Goal: Transaction & Acquisition: Purchase product/service

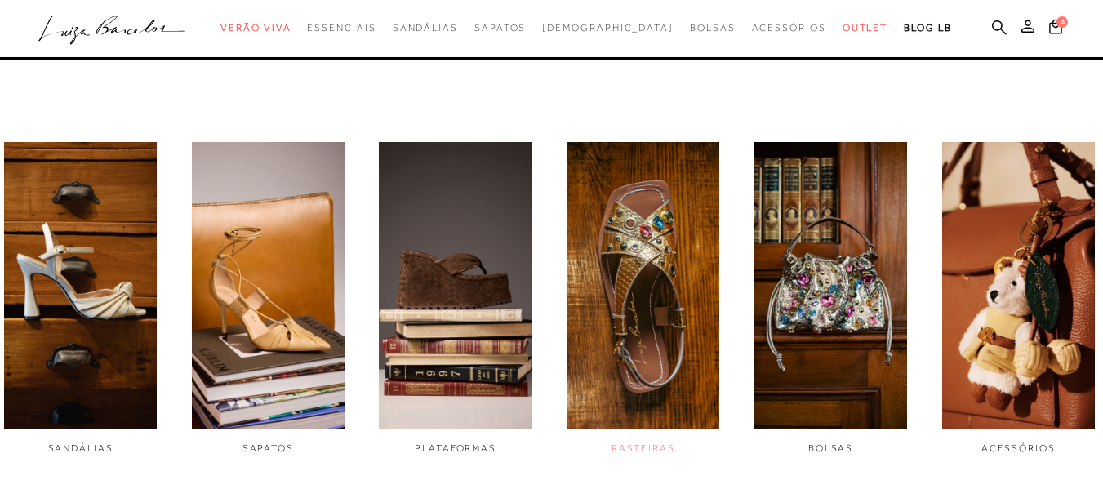
click at [671, 281] on img "4 / 6" at bounding box center [642, 285] width 153 height 286
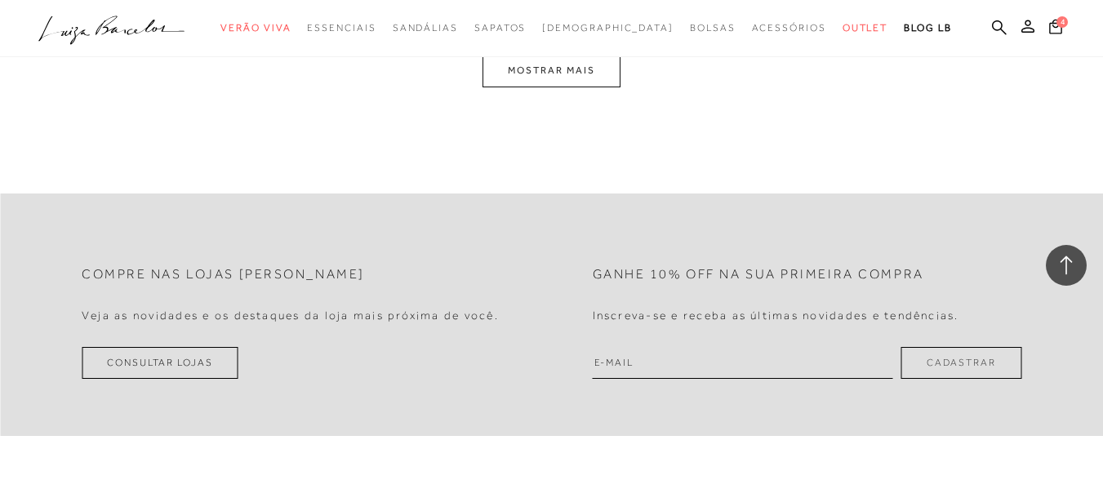
scroll to position [3265, 0]
click at [602, 68] on button "MOSTRAR MAIS" at bounding box center [550, 68] width 137 height 32
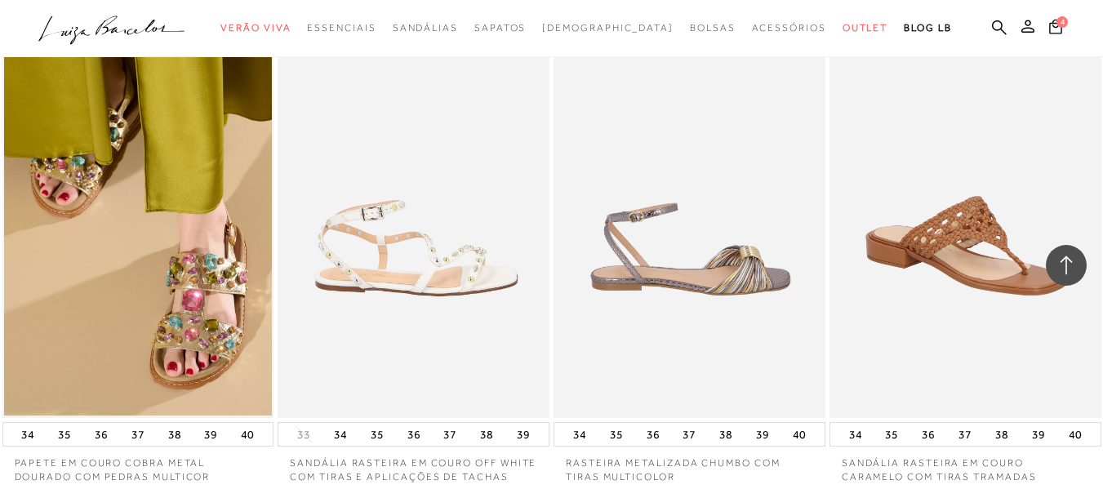
scroll to position [2184, 0]
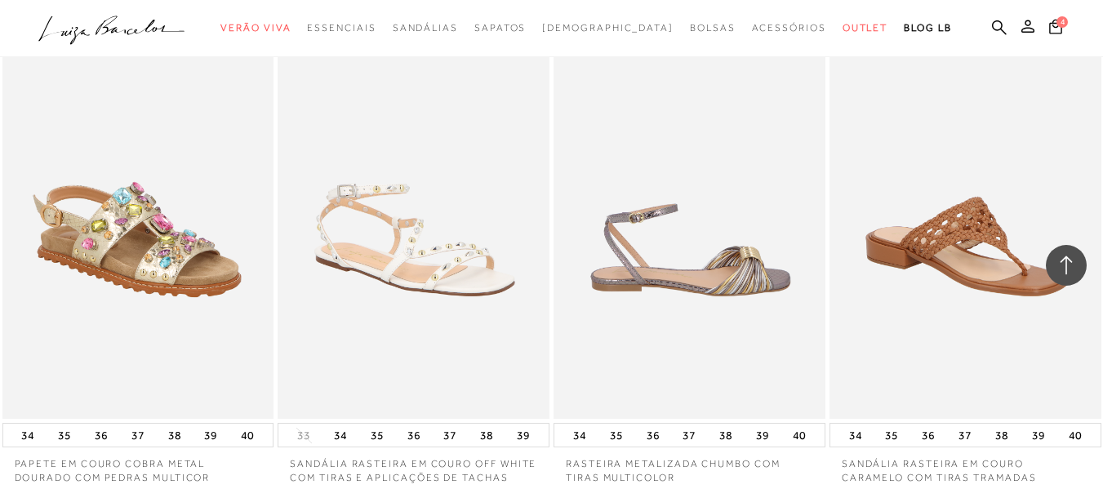
click at [132, 235] on img at bounding box center [139, 214] width 270 height 407
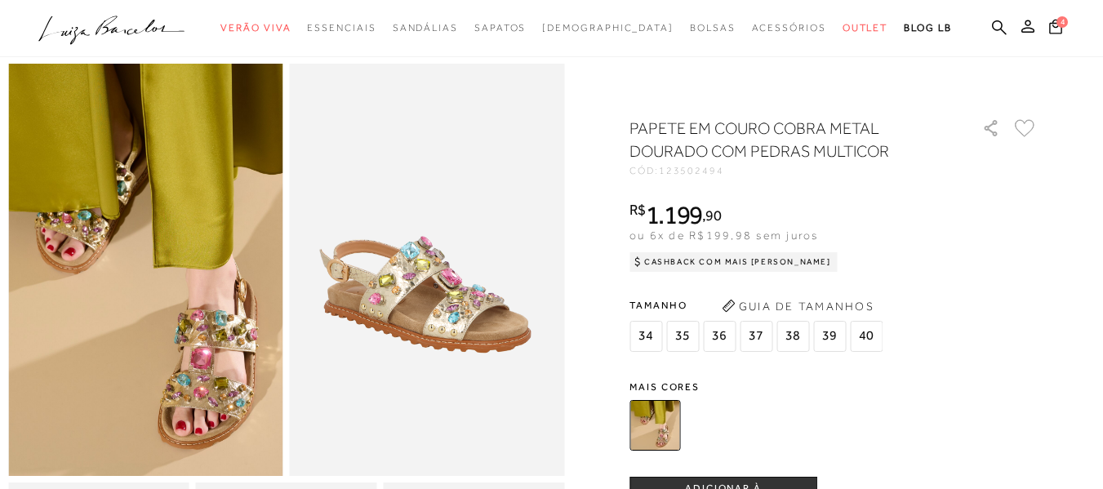
scroll to position [82, 0]
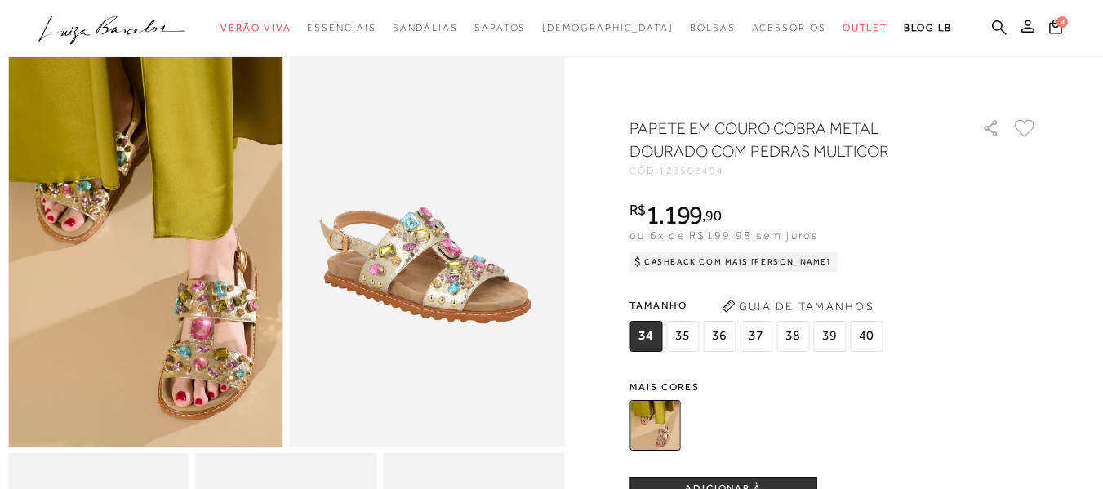
click at [792, 335] on span "38" at bounding box center [792, 336] width 33 height 31
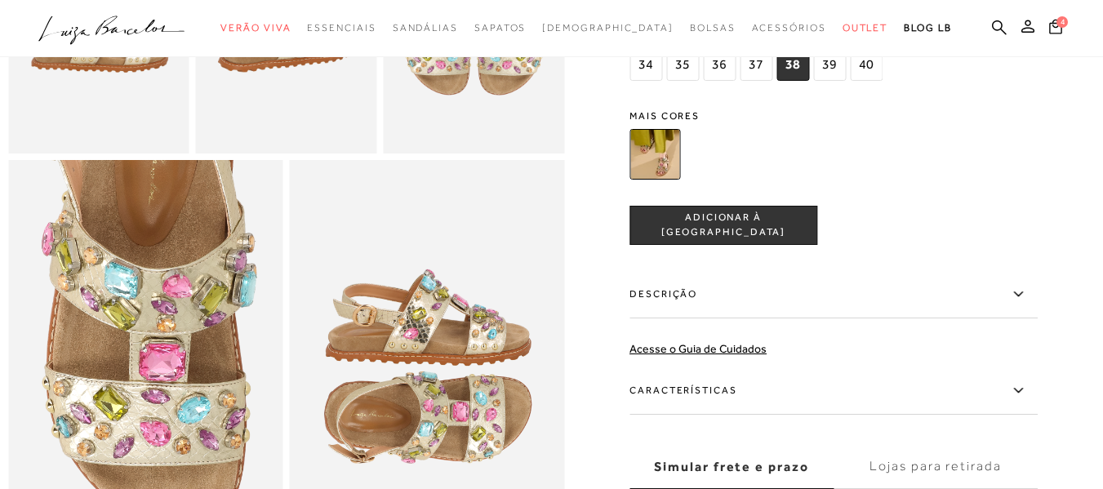
scroll to position [653, 0]
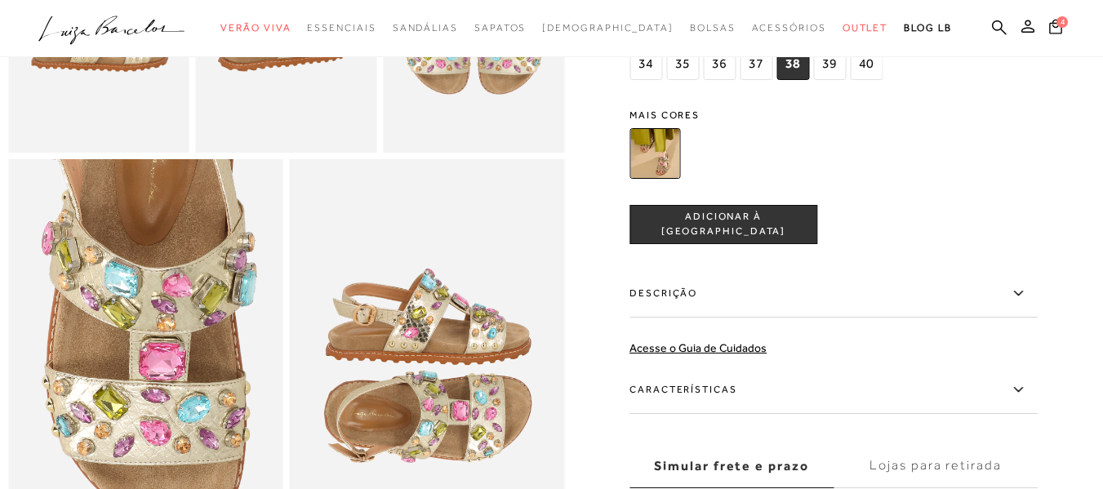
click at [784, 241] on button "ADICIONAR À [GEOGRAPHIC_DATA]" at bounding box center [723, 224] width 188 height 39
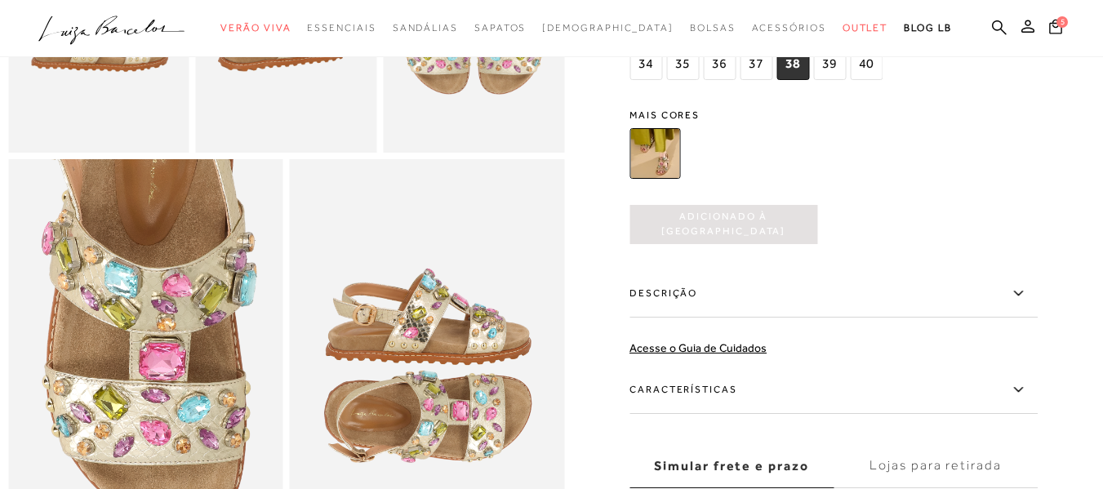
scroll to position [0, 0]
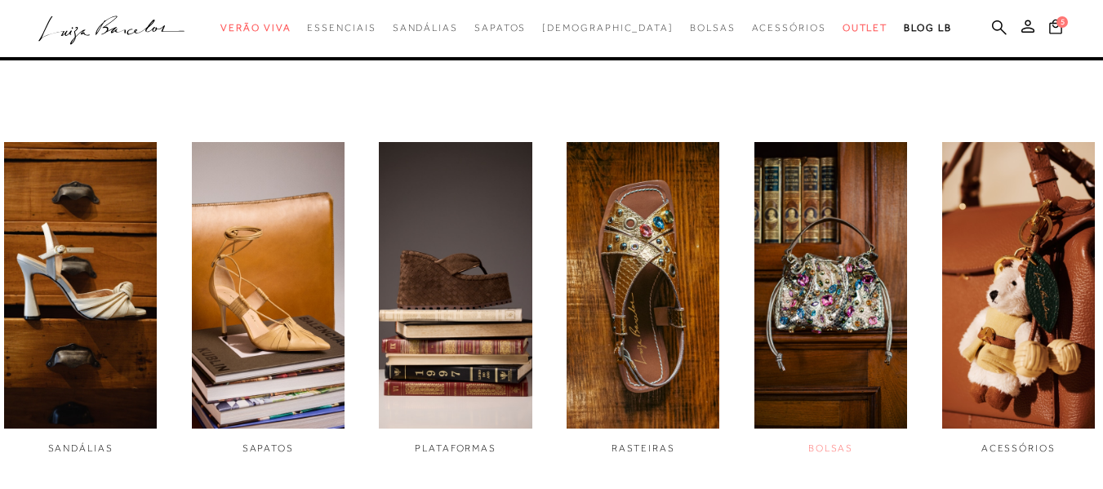
scroll to position [571, 0]
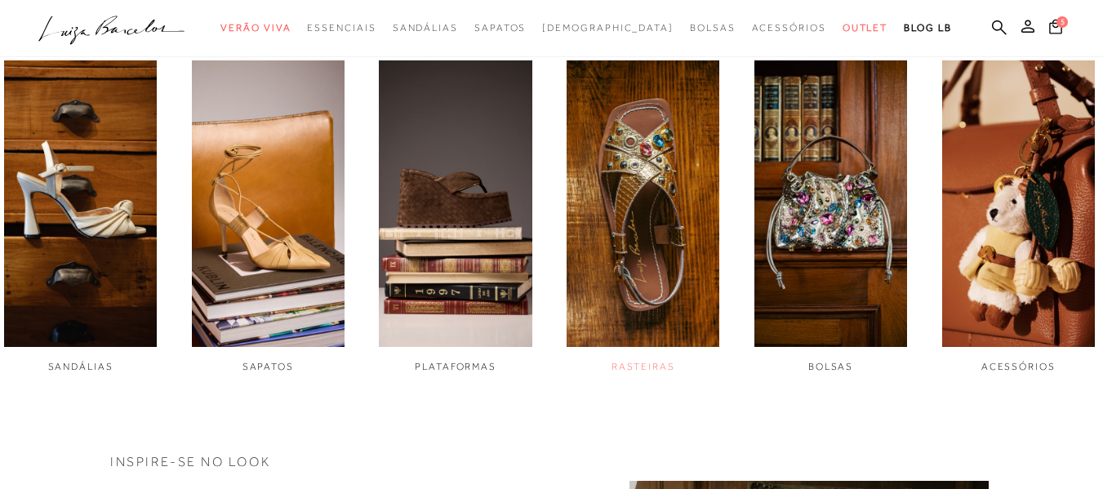
click at [636, 362] on span "RASTEIRAS" at bounding box center [643, 366] width 64 height 11
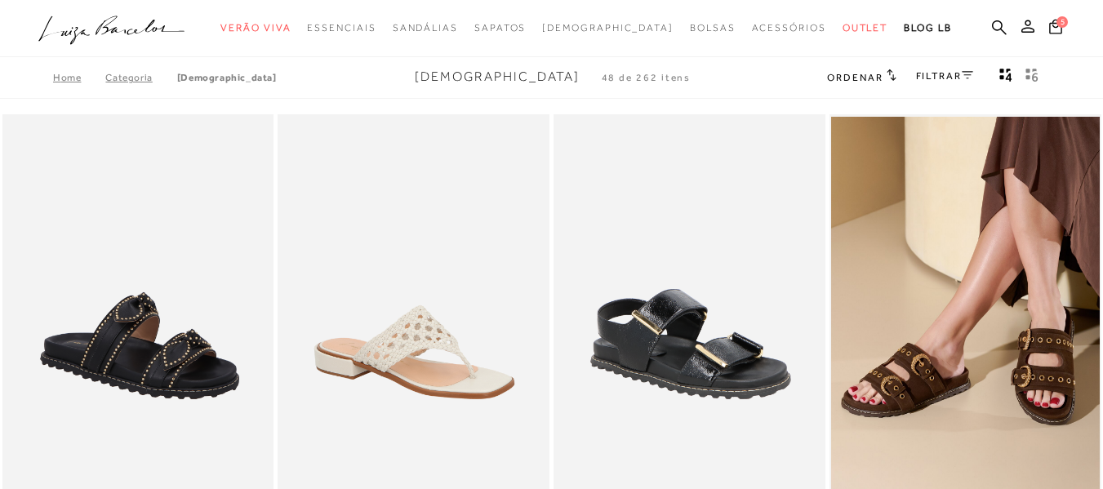
scroll to position [490, 0]
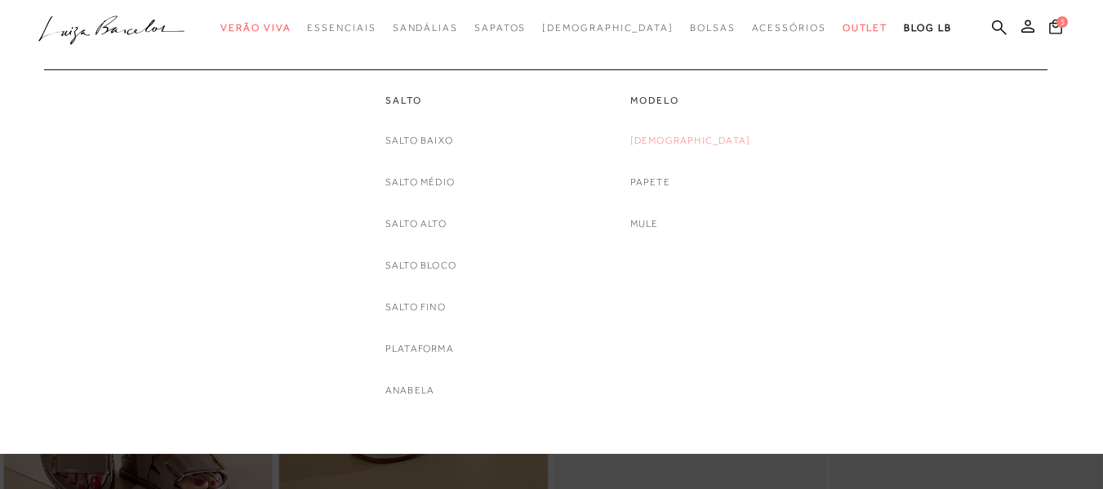
click at [705, 143] on link "[DEMOGRAPHIC_DATA]" at bounding box center [690, 140] width 121 height 17
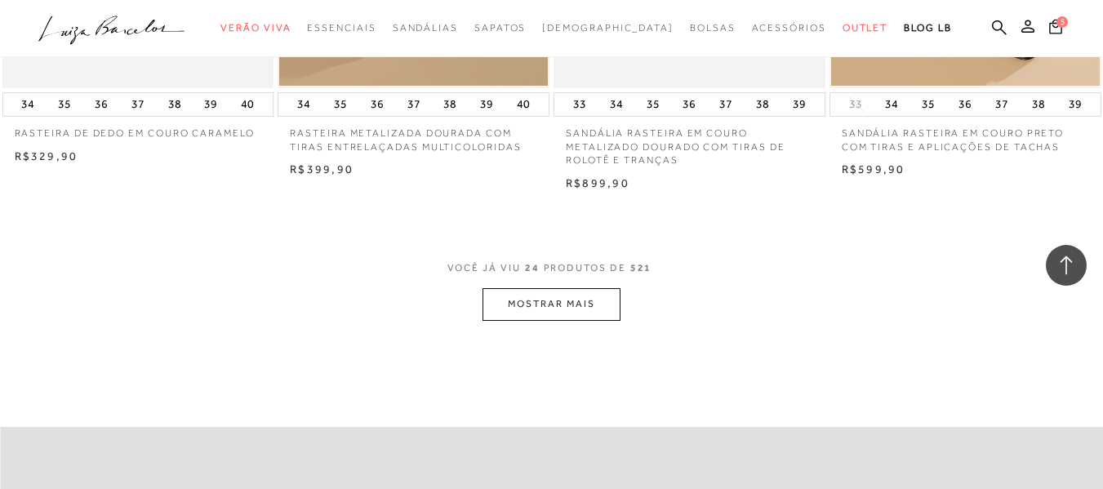
scroll to position [3101, 0]
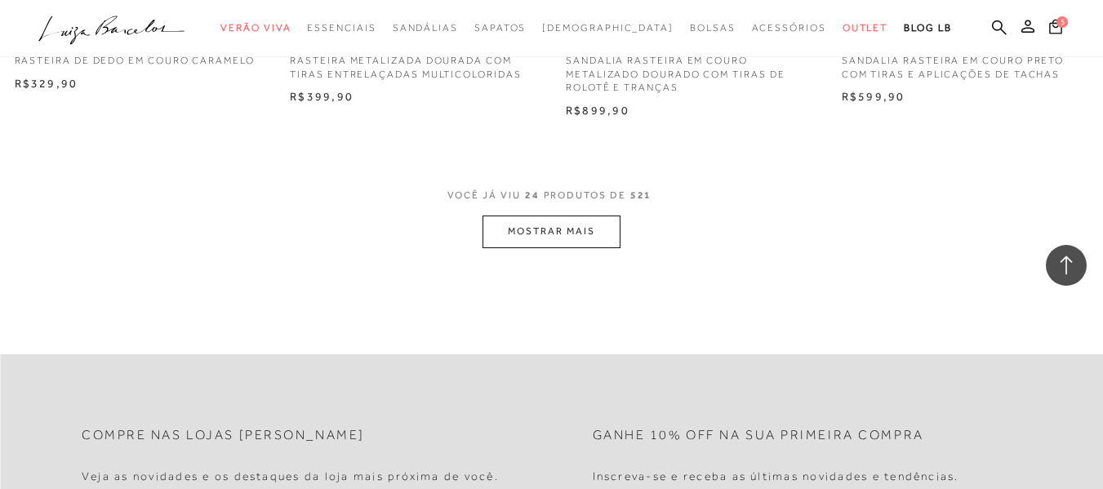
click at [547, 233] on button "MOSTRAR MAIS" at bounding box center [550, 231] width 137 height 32
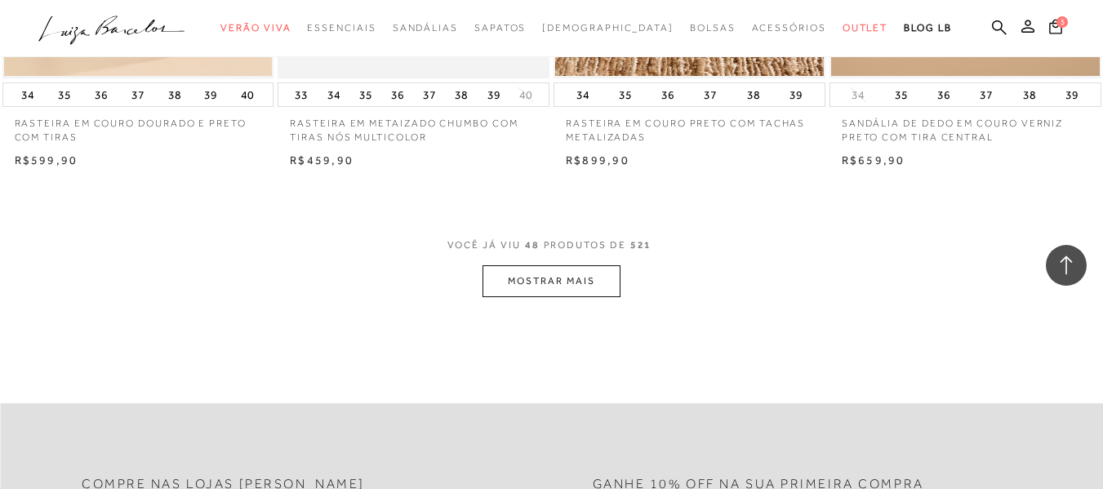
scroll to position [6284, 0]
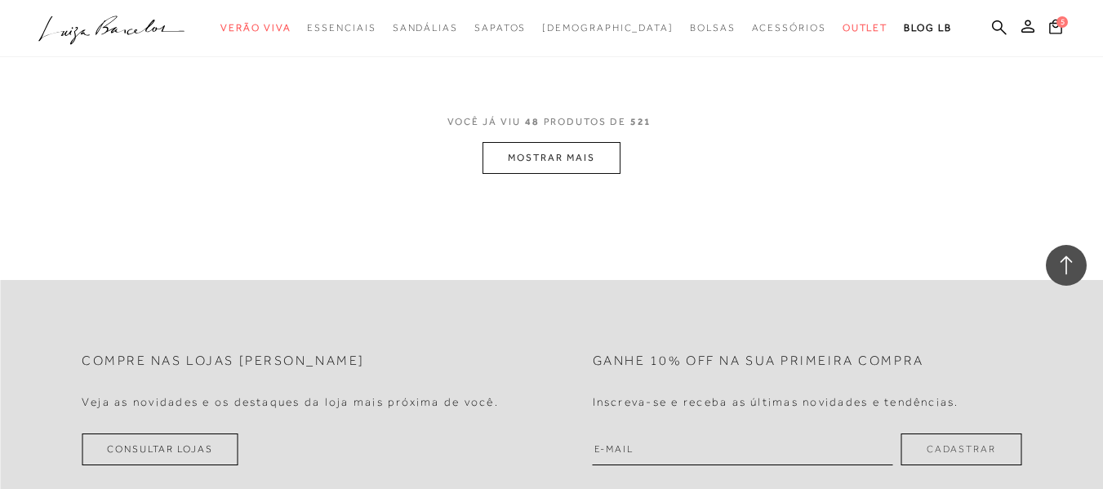
click at [549, 142] on button "MOSTRAR MAIS" at bounding box center [550, 158] width 137 height 32
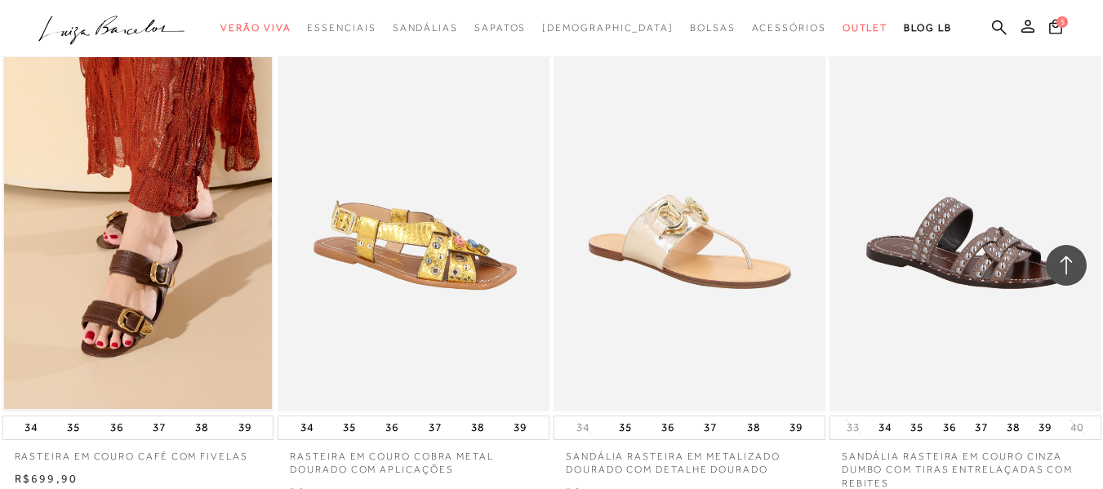
scroll to position [6937, 0]
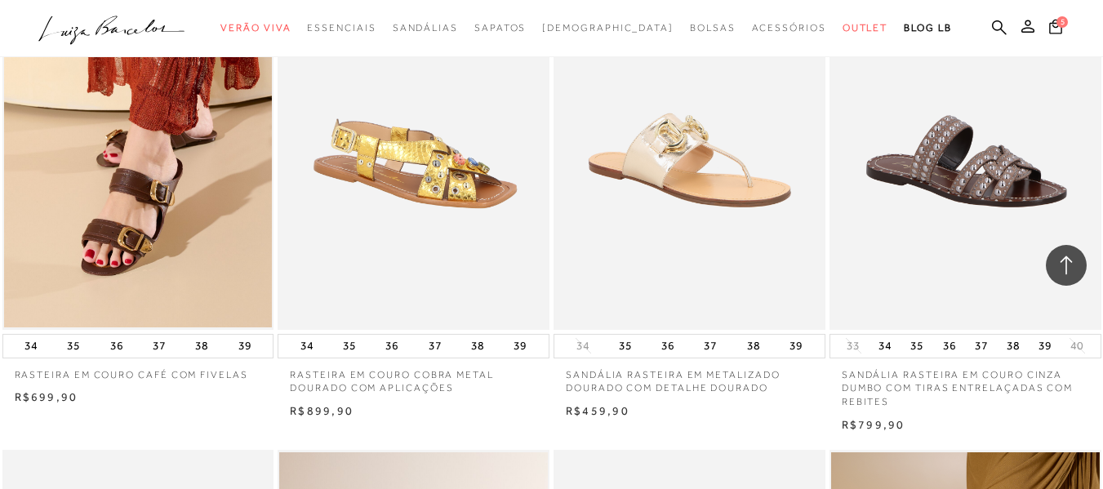
click at [433, 128] on img at bounding box center [414, 125] width 270 height 407
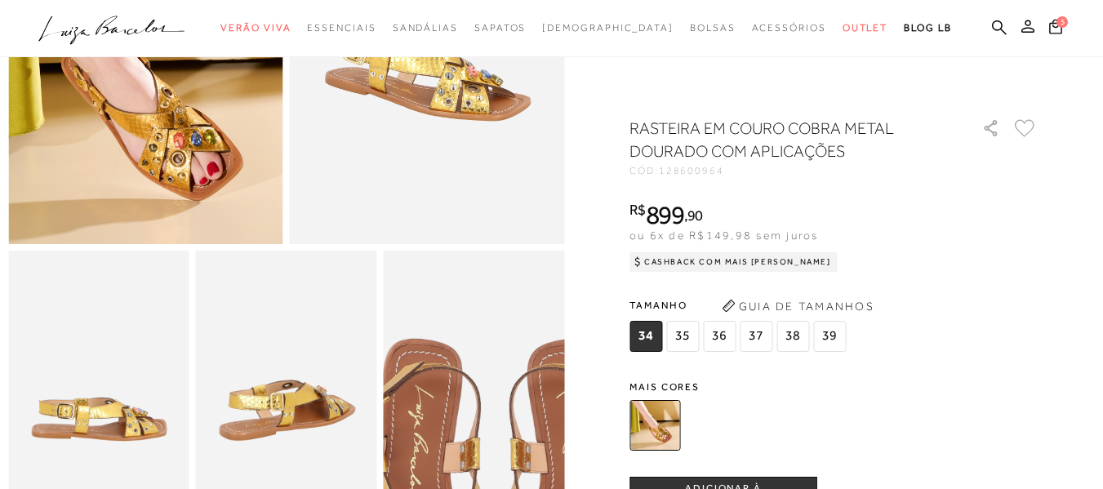
scroll to position [245, 0]
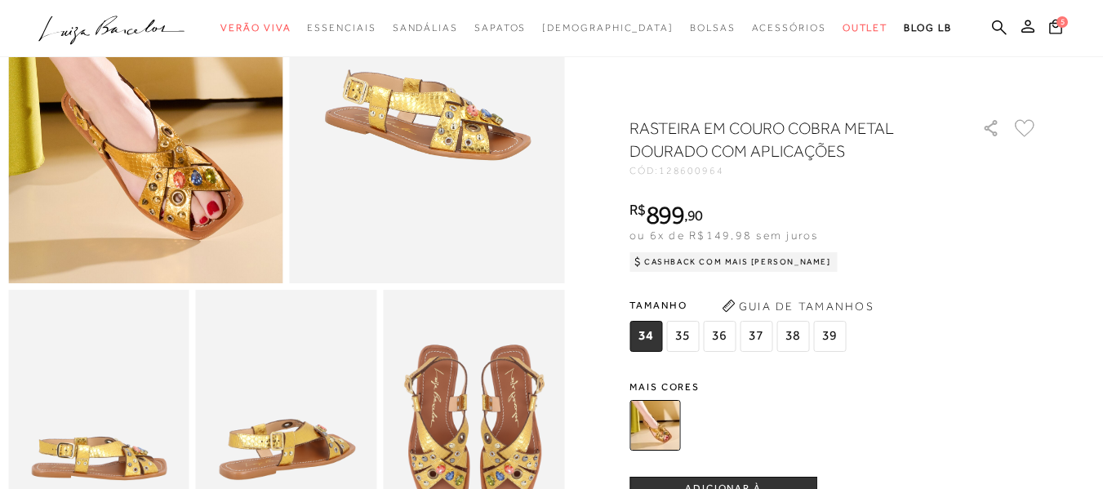
click at [792, 336] on span "38" at bounding box center [792, 336] width 33 height 31
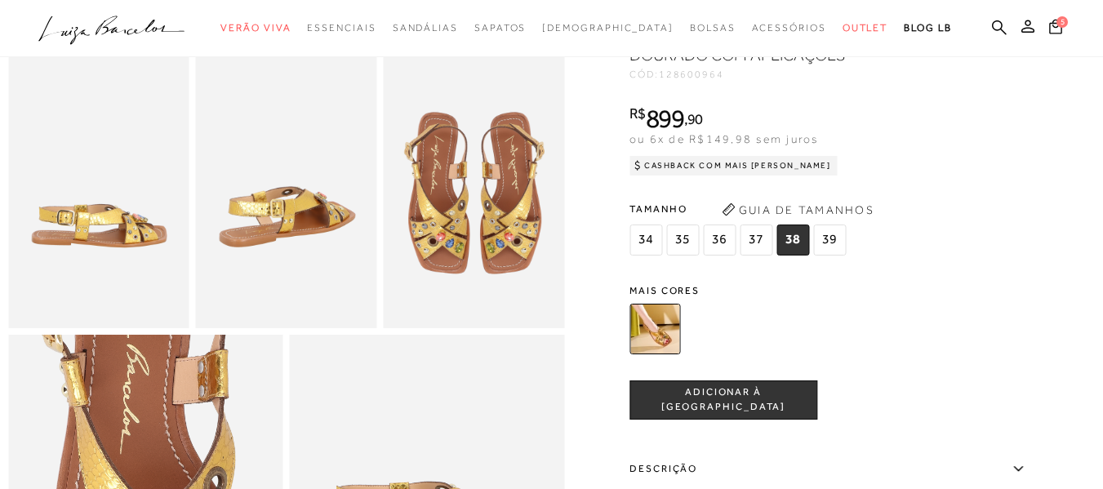
scroll to position [571, 0]
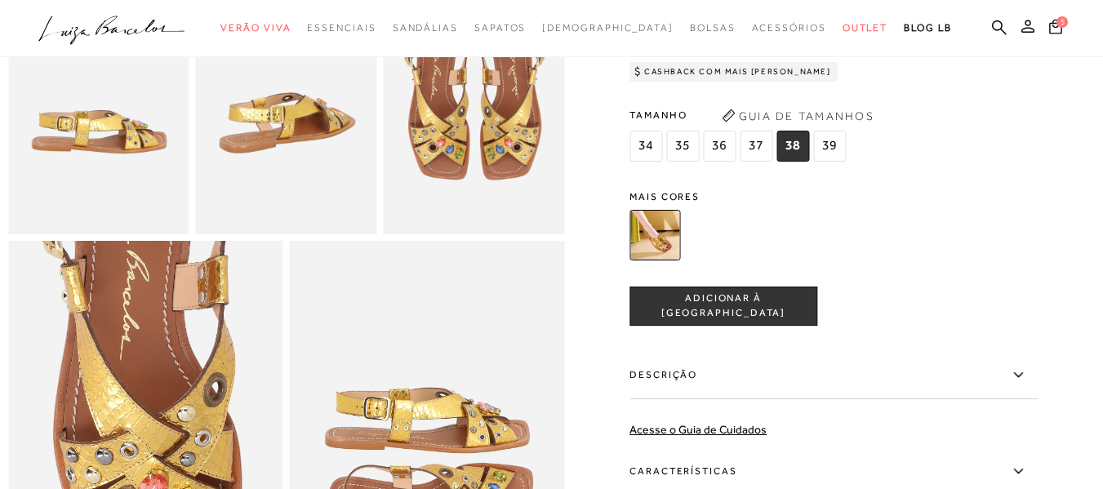
click at [717, 321] on span "ADICIONAR À [GEOGRAPHIC_DATA]" at bounding box center [723, 306] width 186 height 29
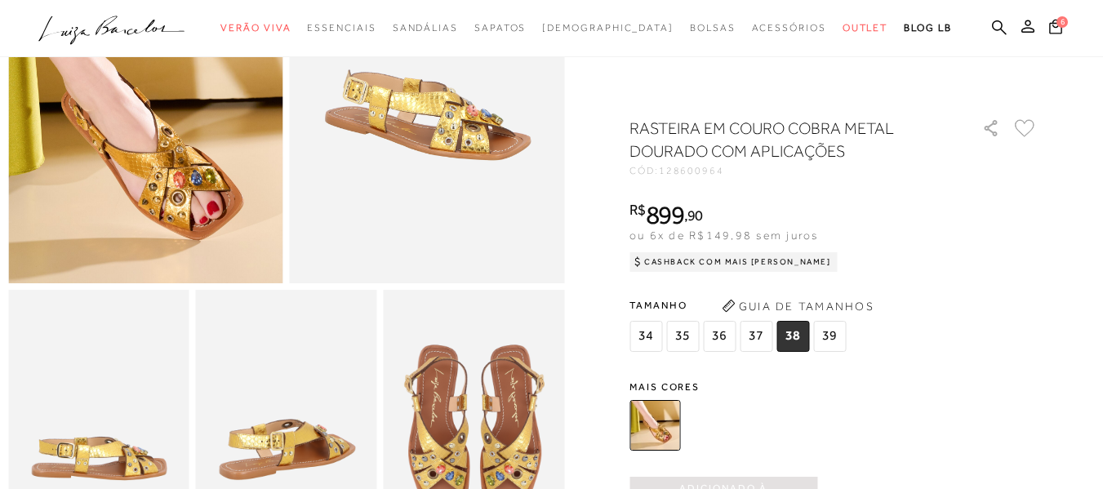
scroll to position [0, 0]
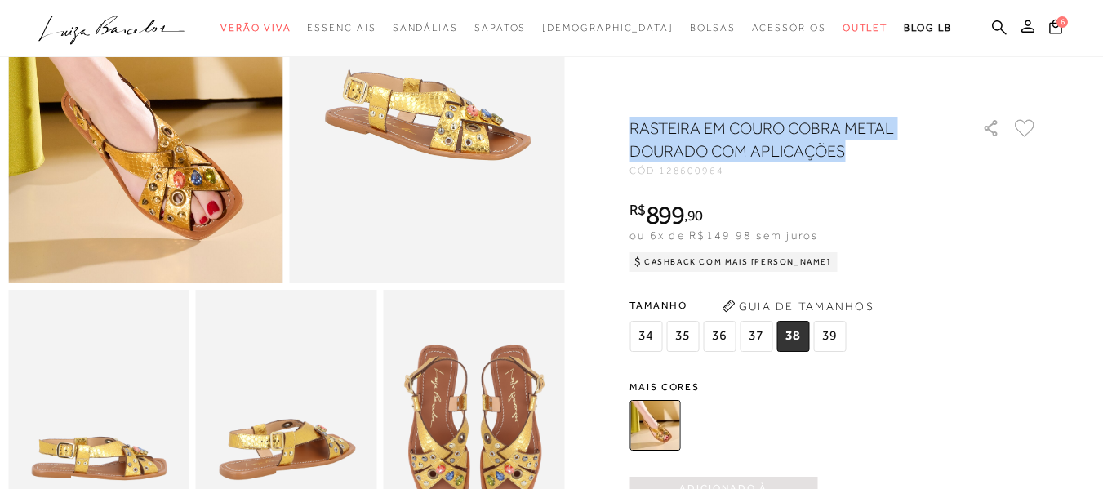
drag, startPoint x: 637, startPoint y: 122, endPoint x: 882, endPoint y: 157, distance: 248.0
click at [882, 157] on h1 "RASTEIRA EM COURO COBRA METAL DOURADO COM APLICAÇÕES" at bounding box center [782, 140] width 306 height 46
copy h1 "RASTEIRA EM COURO COBRA METAL DOURADO COM APLICAÇÕES"
click at [1049, 26] on icon at bounding box center [1055, 26] width 13 height 15
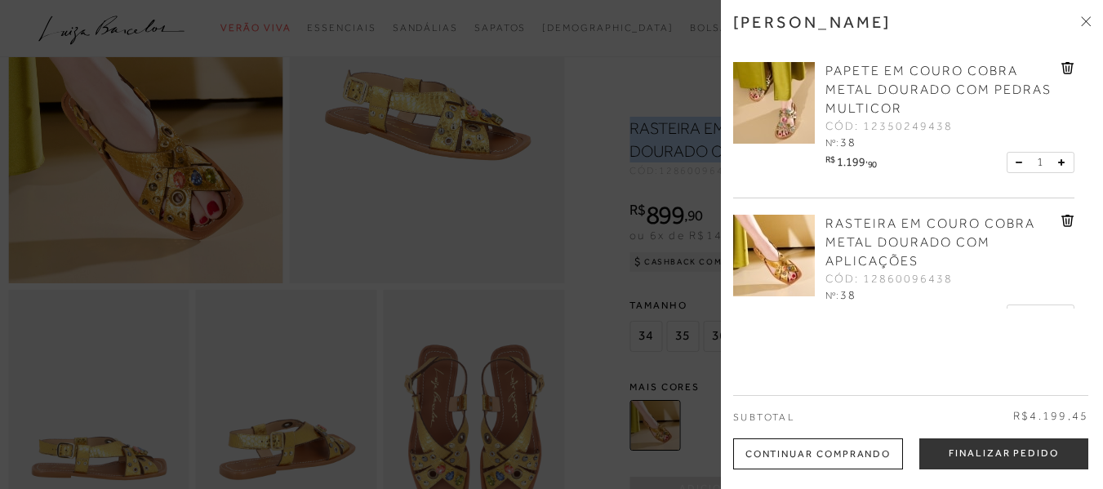
scroll to position [571, 0]
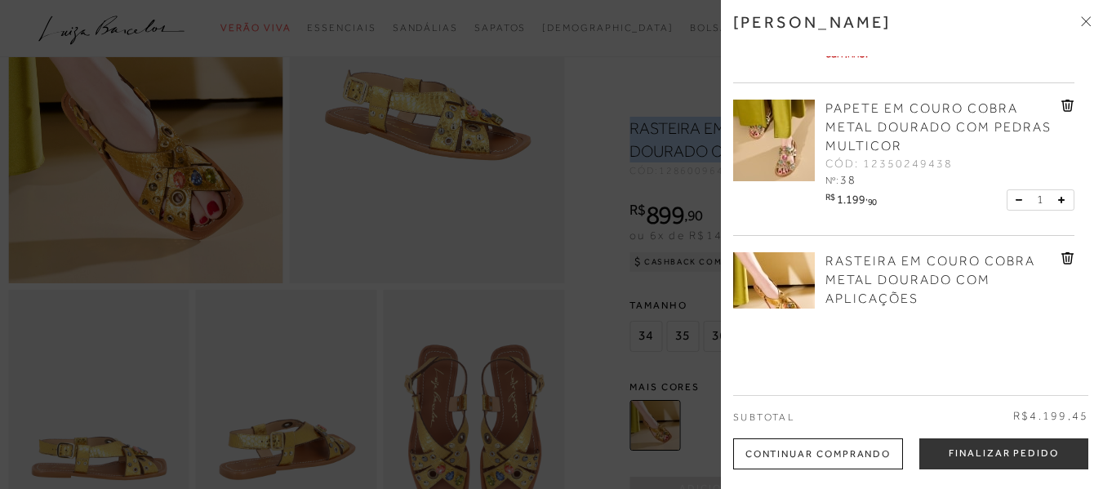
click at [1063, 112] on icon at bounding box center [1067, 106] width 12 height 12
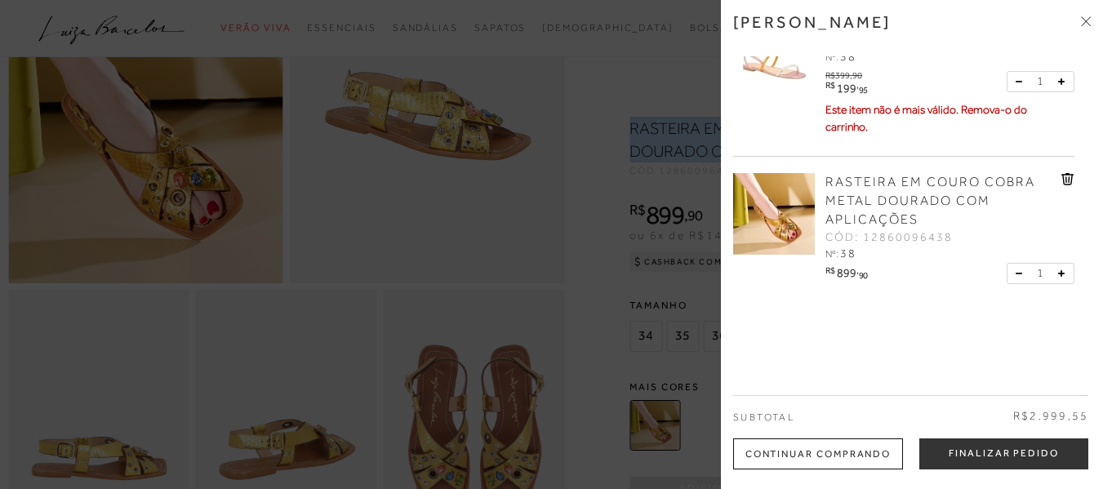
click at [833, 183] on span "RASTEIRA EM COURO COBRA METAL DOURADO COM APLICAÇÕES" at bounding box center [930, 201] width 210 height 52
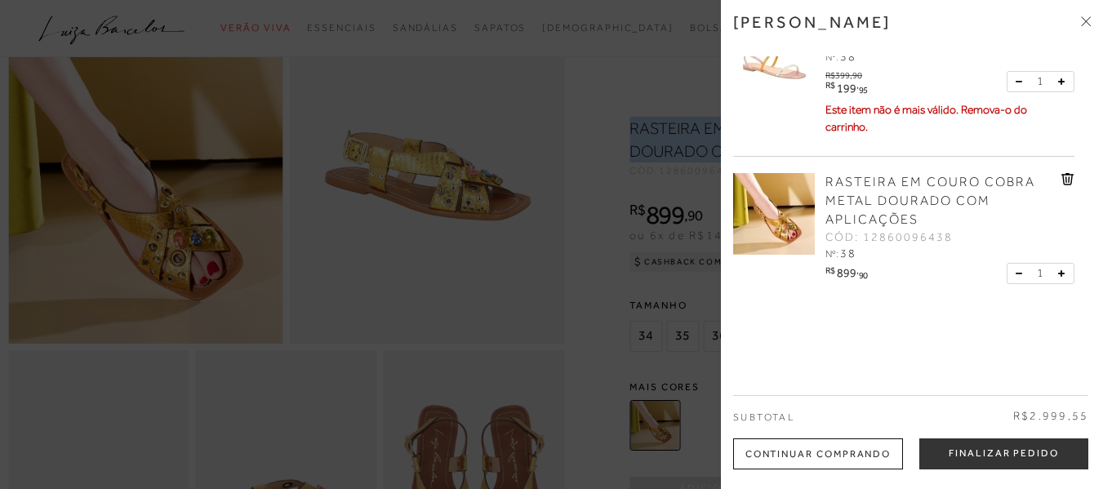
scroll to position [82, 0]
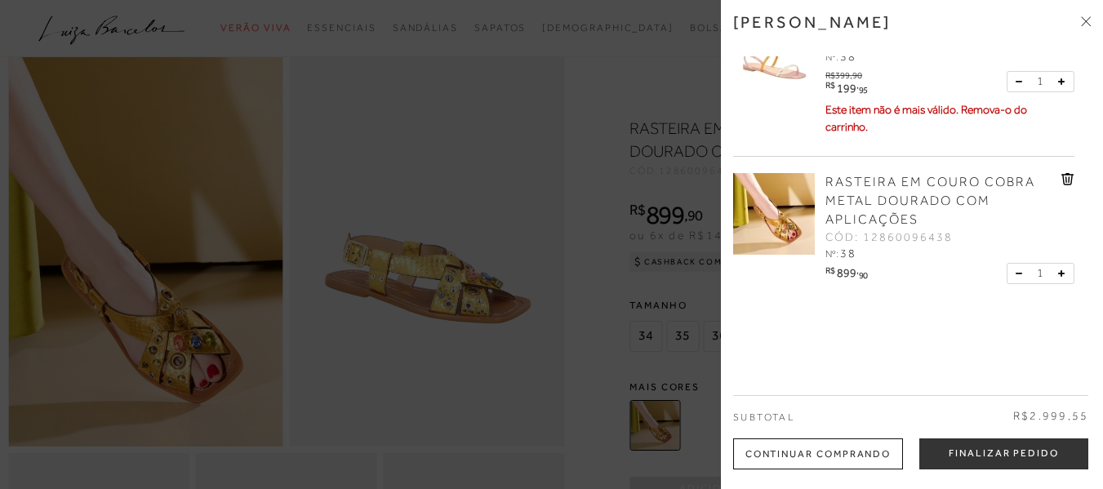
click at [584, 83] on div at bounding box center [551, 244] width 1103 height 489
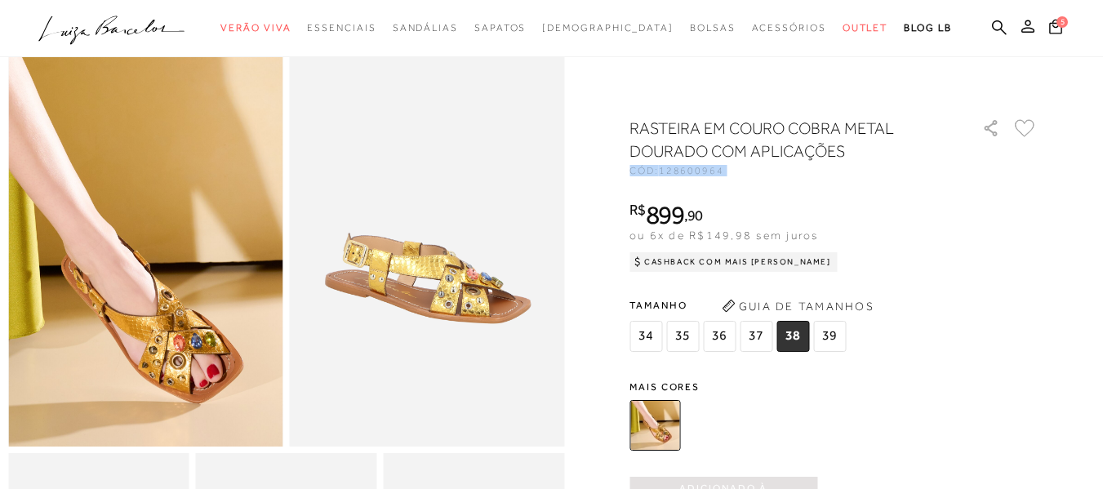
drag, startPoint x: 633, startPoint y: 122, endPoint x: 618, endPoint y: 144, distance: 27.6
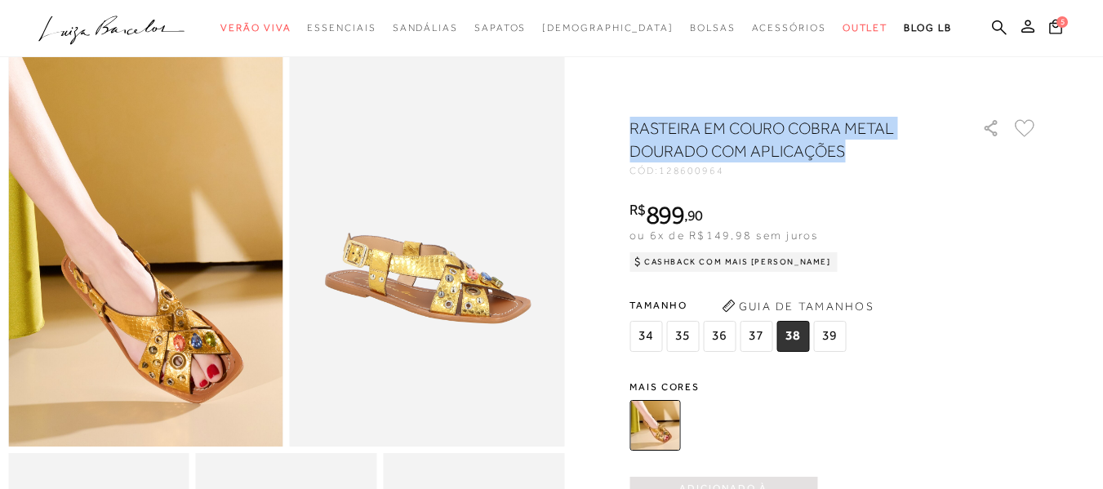
drag, startPoint x: 640, startPoint y: 122, endPoint x: 880, endPoint y: 147, distance: 241.3
click at [880, 147] on h1 "RASTEIRA EM COURO COBRA METAL DOURADO COM APLICAÇÕES" at bounding box center [782, 140] width 306 height 46
copy h1 "RASTEIRA EM COURO COBRA METAL DOURADO COM APLICAÇÕES"
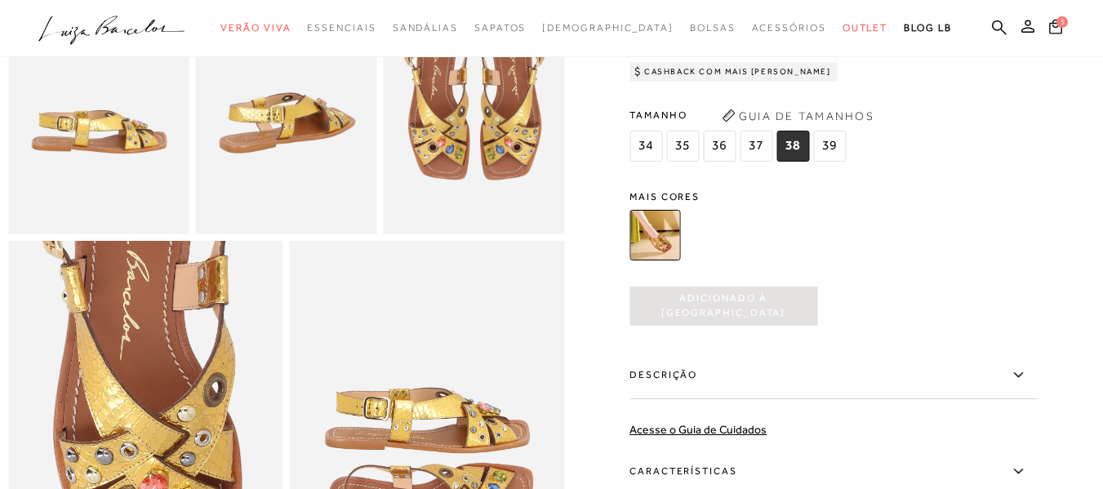
scroll to position [735, 0]
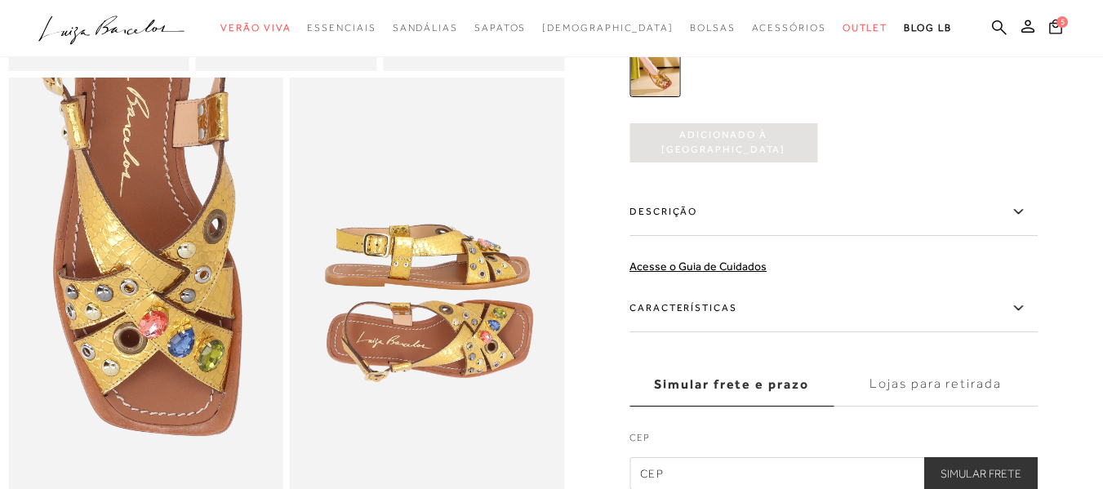
click at [460, 378] on img at bounding box center [427, 284] width 275 height 412
click at [149, 332] on img at bounding box center [145, 284] width 275 height 412
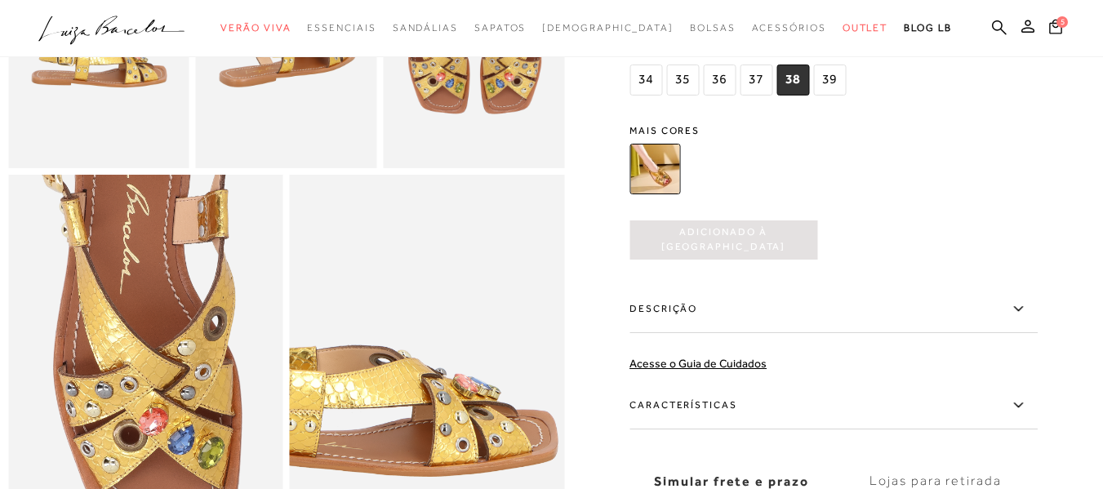
scroll to position [571, 0]
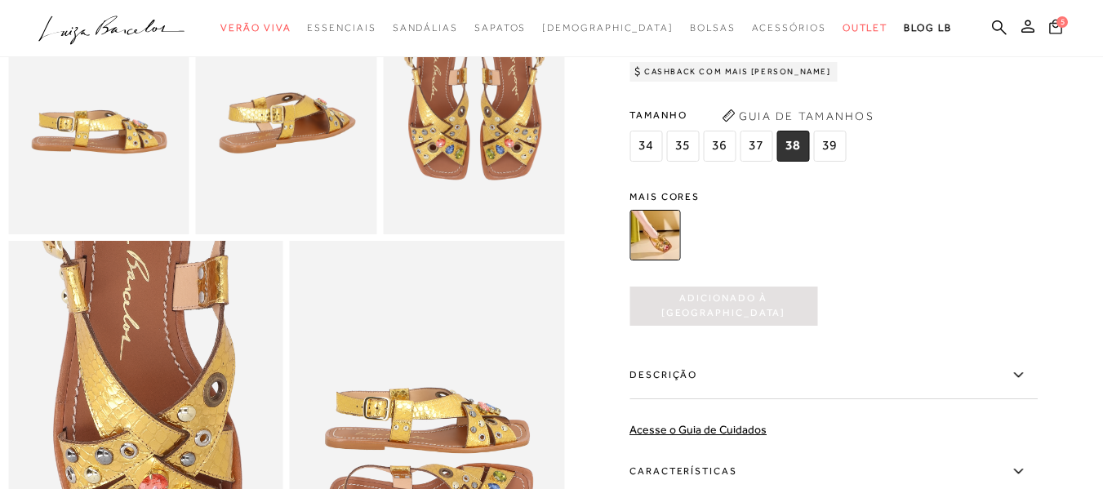
click at [1056, 24] on span "5" at bounding box center [1062, 22] width 12 height 12
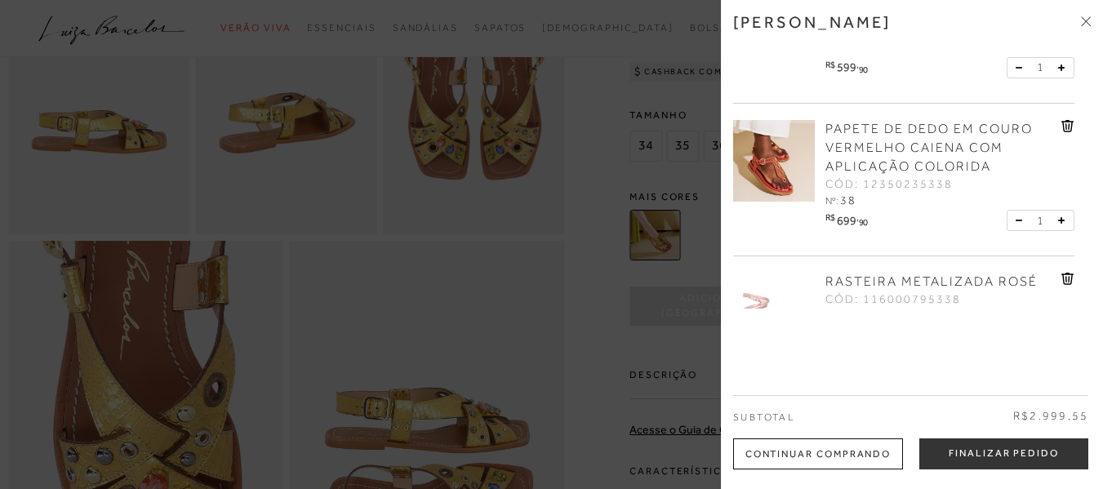
scroll to position [245, 0]
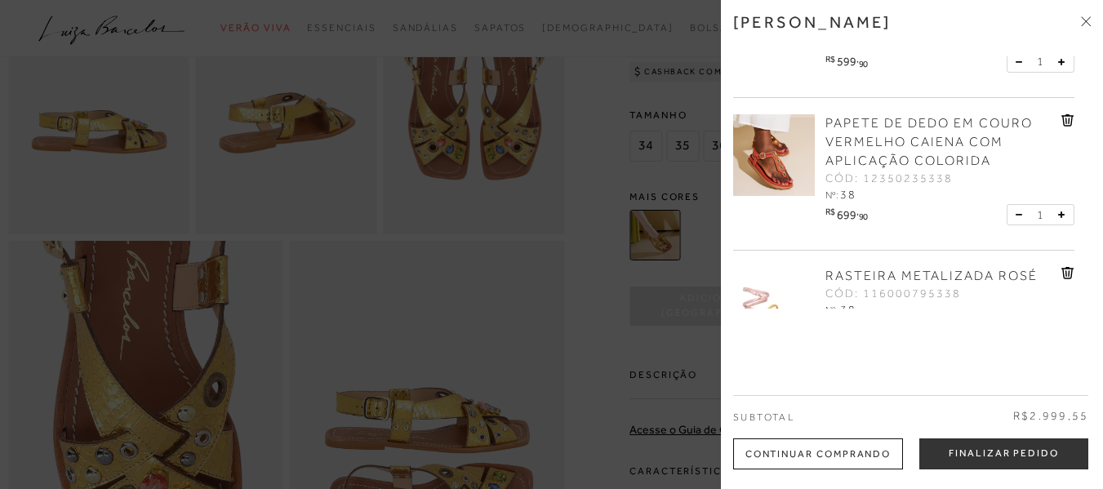
click at [850, 168] on span "PAPETE DE DEDO EM COURO VERMELHO CAIENA COM APLICAÇÃO COLORIDA" at bounding box center [928, 142] width 207 height 52
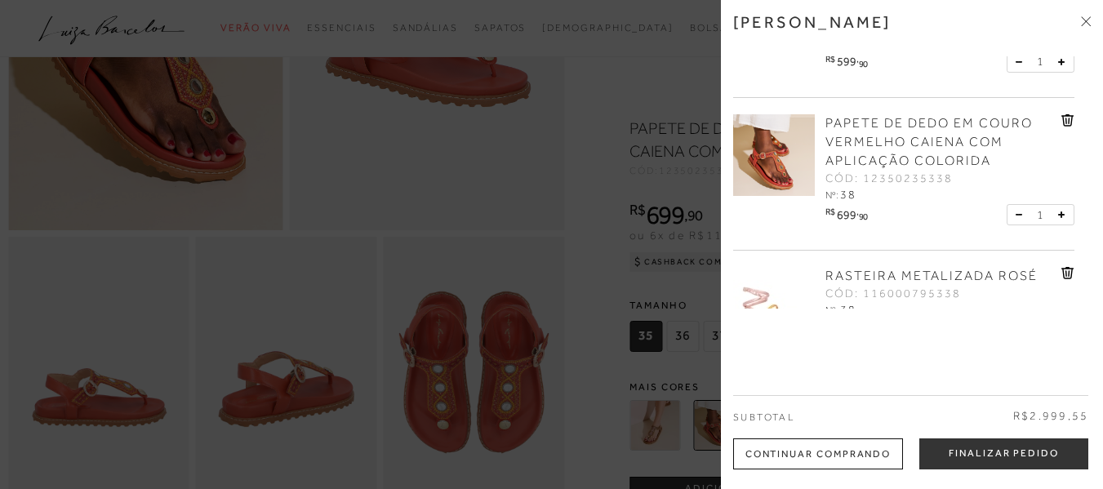
scroll to position [408, 0]
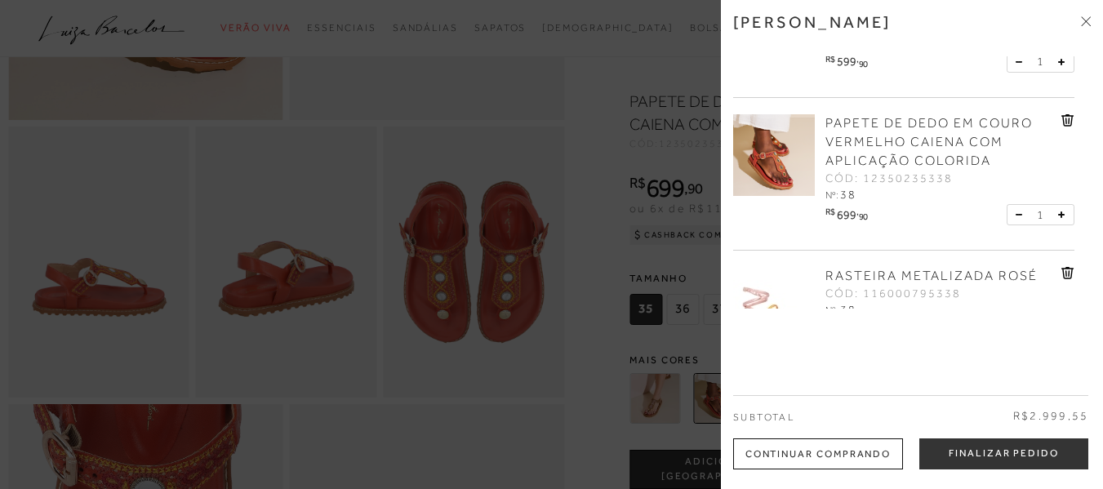
click at [1087, 16] on icon at bounding box center [1086, 21] width 10 height 10
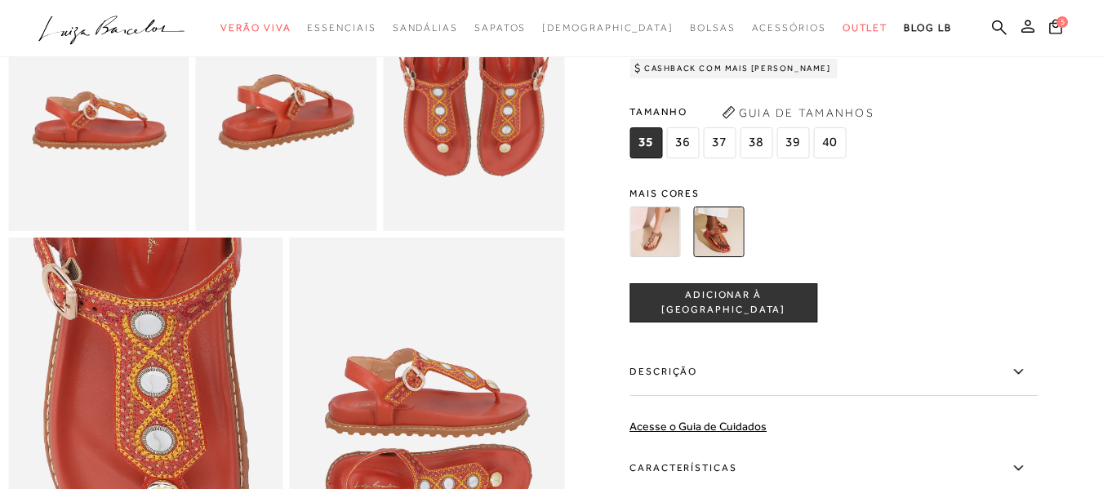
scroll to position [571, 0]
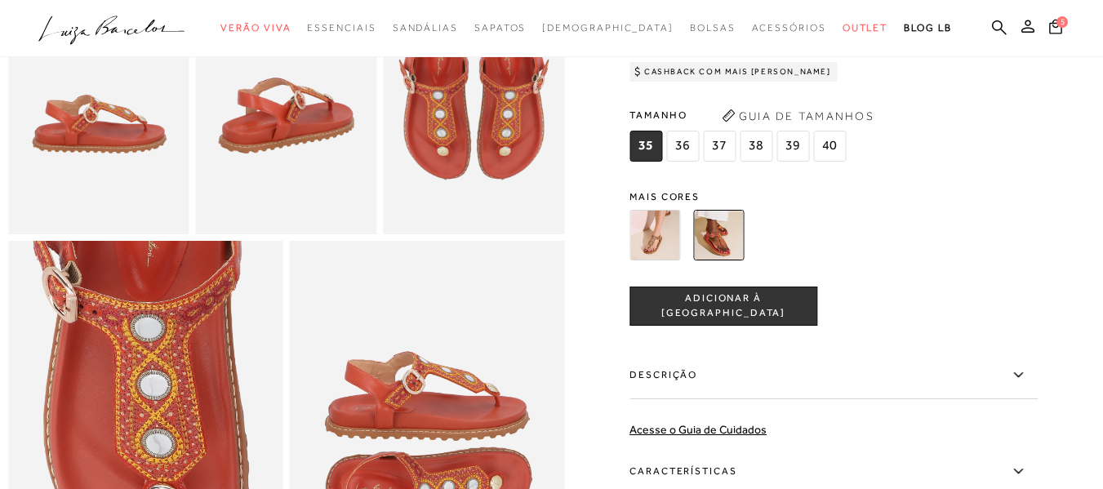
click at [731, 260] on img at bounding box center [718, 235] width 51 height 51
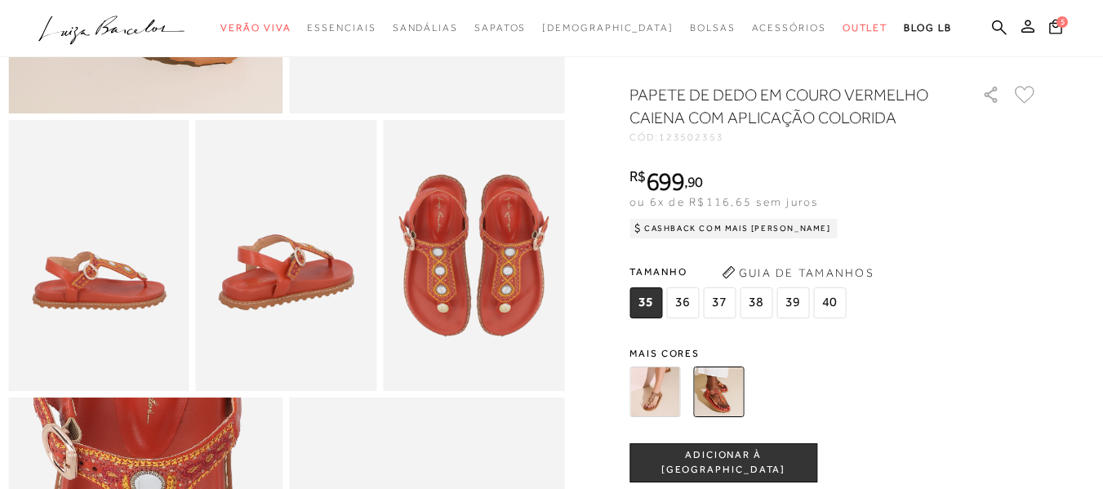
scroll to position [408, 0]
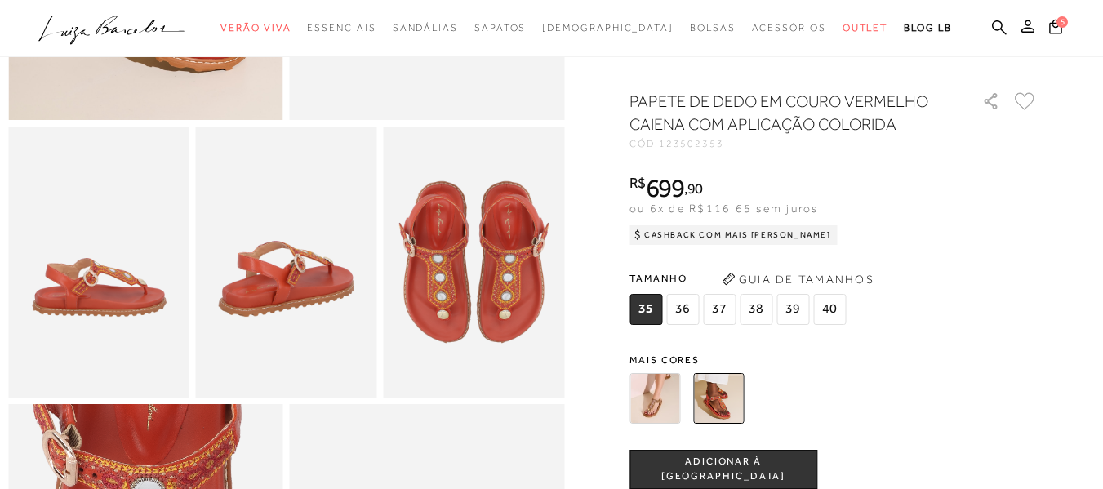
click at [655, 424] on img at bounding box center [654, 398] width 51 height 51
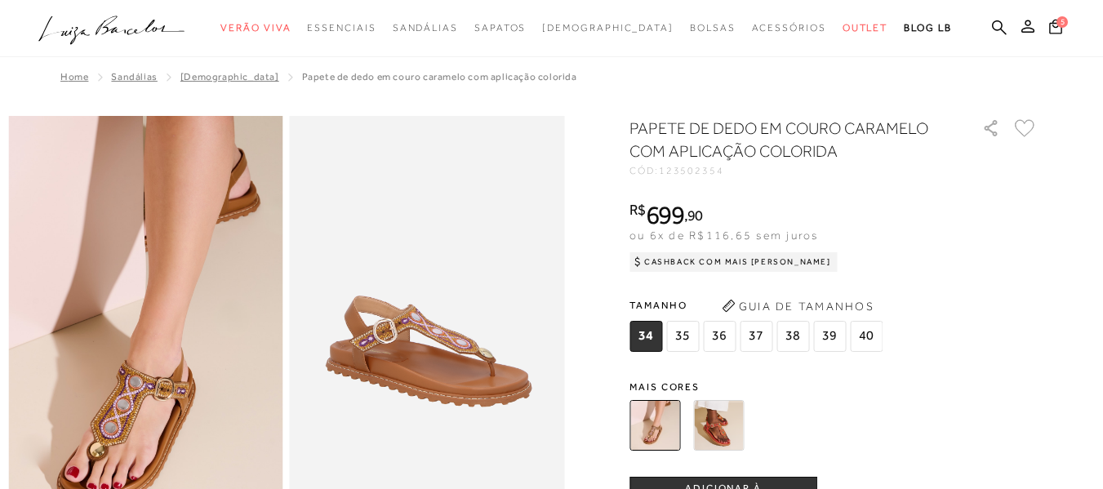
click at [722, 435] on img at bounding box center [718, 425] width 51 height 51
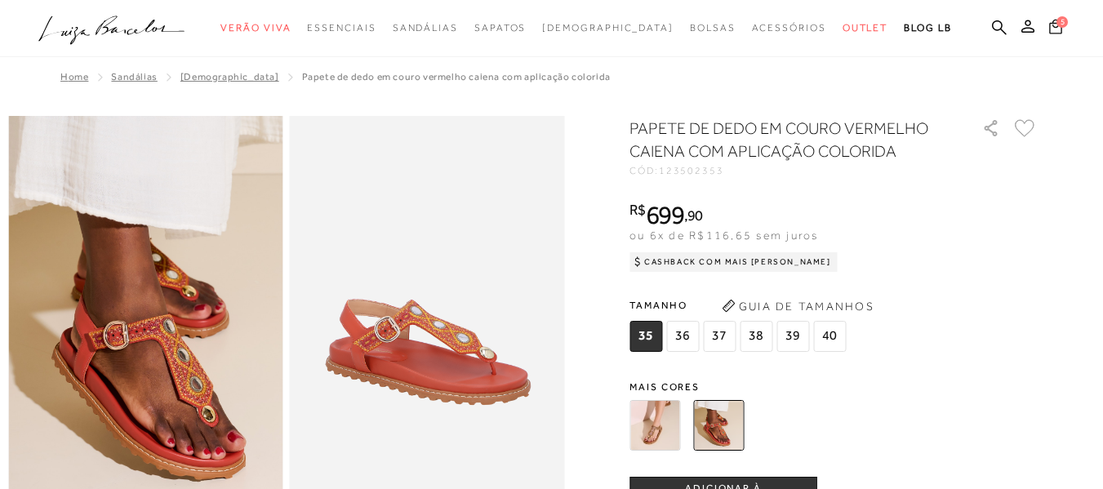
click at [1056, 24] on span "5" at bounding box center [1061, 21] width 11 height 11
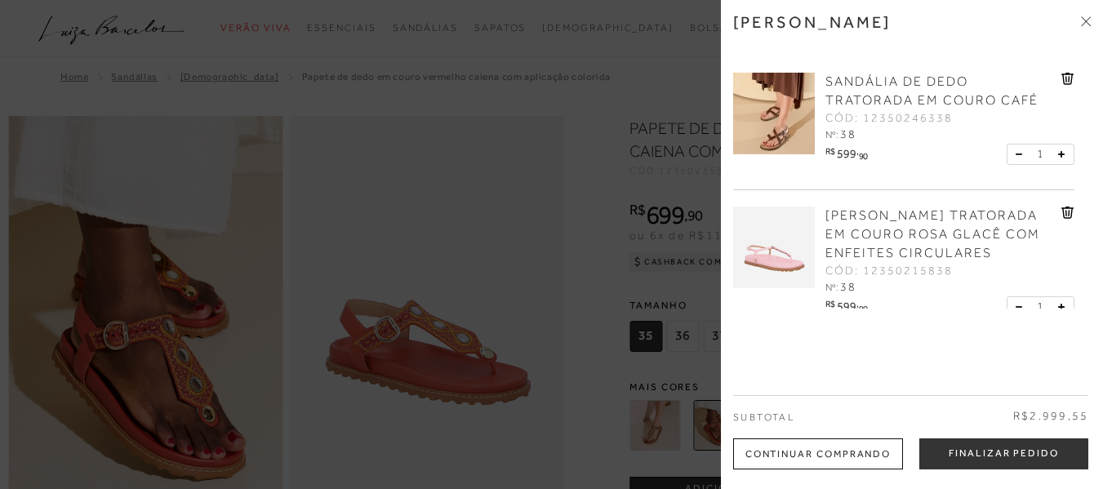
click at [883, 99] on span "SANDÁLIA DE DEDO TRATORADA EM COURO CAFÉ" at bounding box center [931, 90] width 213 height 33
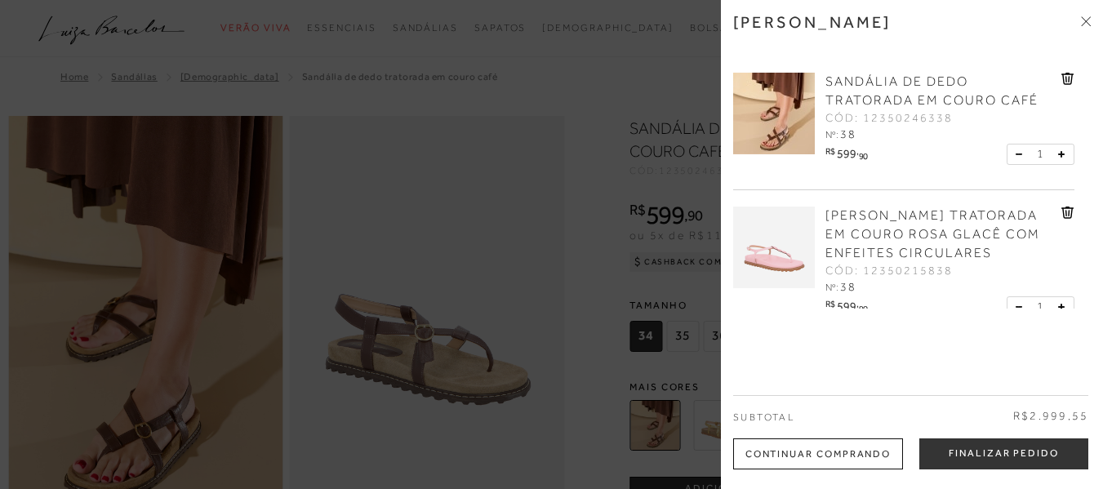
scroll to position [163, 0]
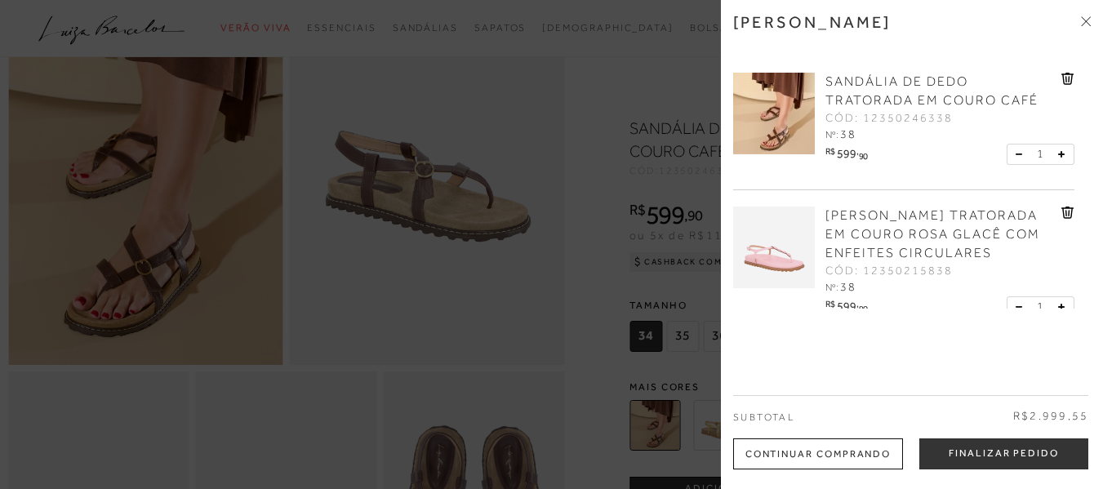
click at [286, 311] on div at bounding box center [551, 244] width 1103 height 489
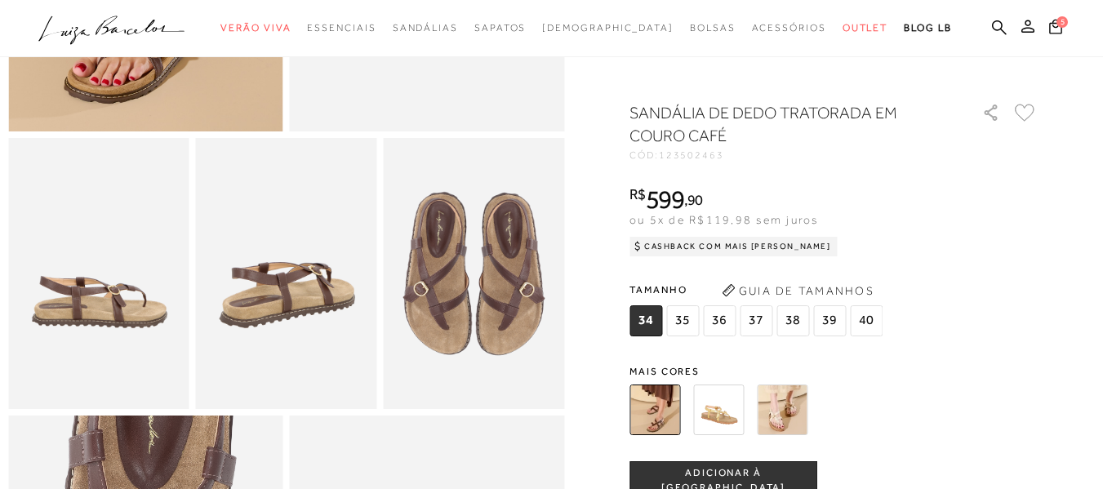
scroll to position [326, 0]
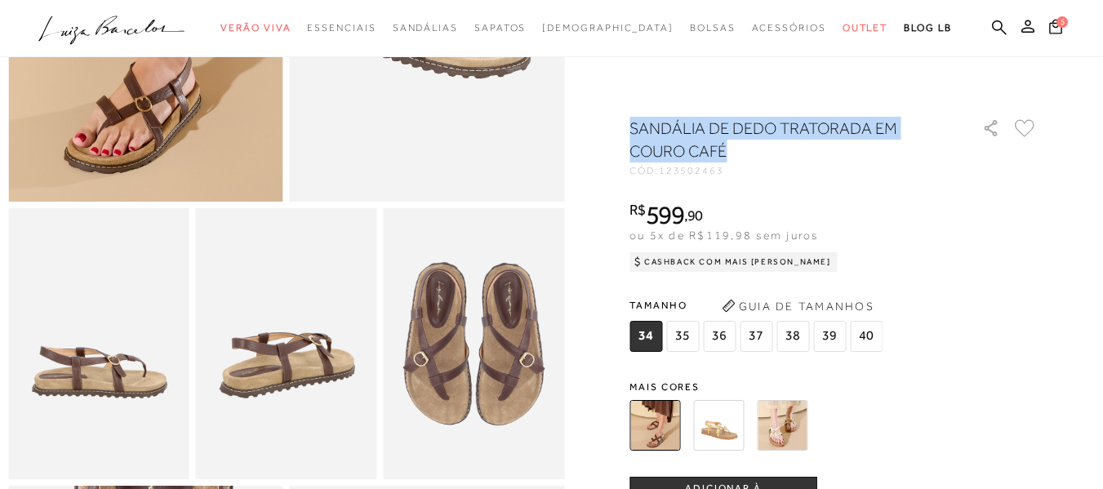
drag, startPoint x: 639, startPoint y: 124, endPoint x: 859, endPoint y: 142, distance: 220.3
click at [859, 142] on h1 "SANDÁLIA DE DEDO TRATORADA EM COURO CAFÉ" at bounding box center [782, 140] width 306 height 46
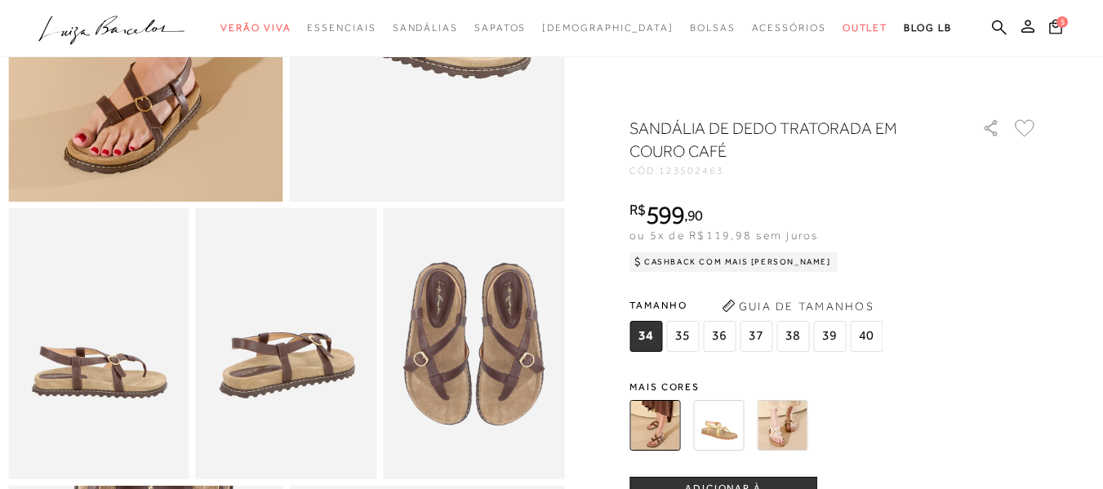
click at [765, 193] on div "SANDÁLIA DE DEDO TRATORADA EM COURO CAFÉ CÓD: 123502463 × É necessário selecion…" at bounding box center [833, 480] width 408 height 726
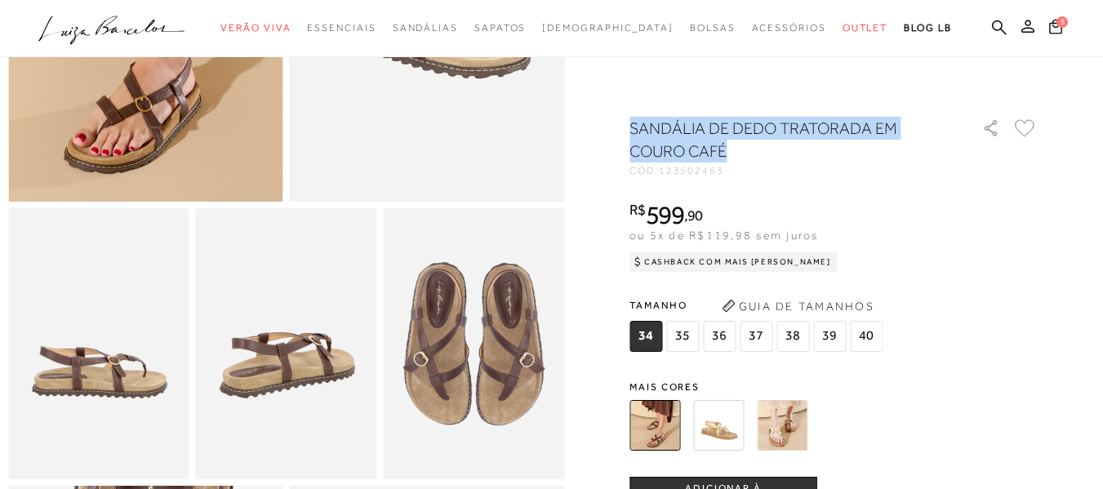
drag, startPoint x: 641, startPoint y: 124, endPoint x: 892, endPoint y: 144, distance: 252.2
click at [892, 144] on h1 "SANDÁLIA DE DEDO TRATORADA EM COURO CAFÉ" at bounding box center [782, 140] width 306 height 46
copy h1 "SANDÁLIA DE DEDO TRATORADA EM COURO CAFÉ"
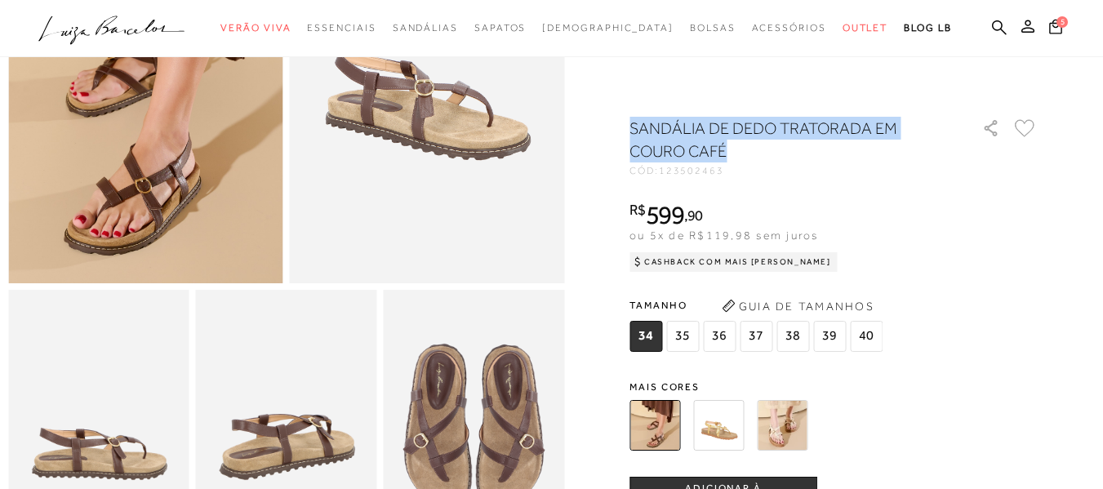
click at [806, 148] on h1 "SANDÁLIA DE DEDO TRATORADA EM COURO CAFÉ" at bounding box center [782, 140] width 306 height 46
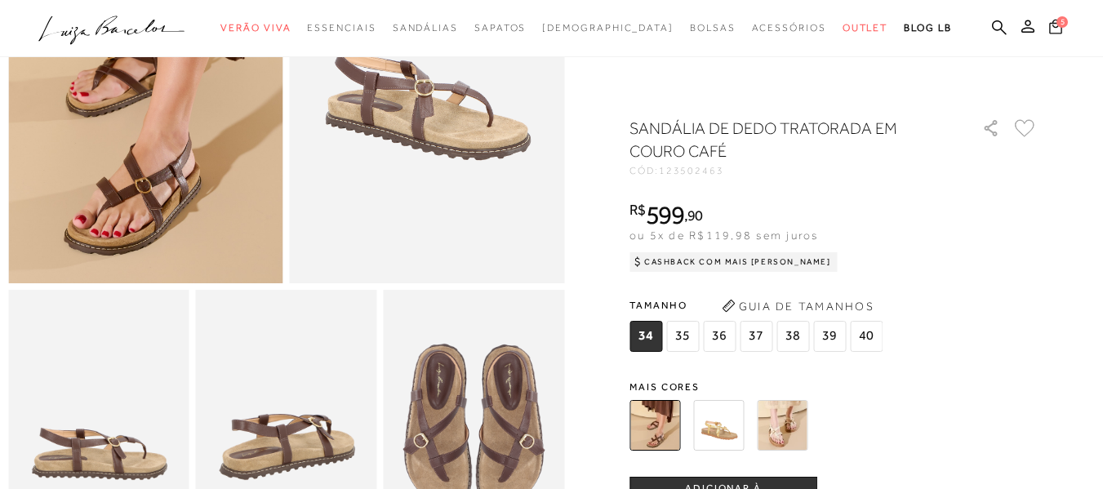
click at [1049, 30] on icon at bounding box center [1055, 26] width 13 height 16
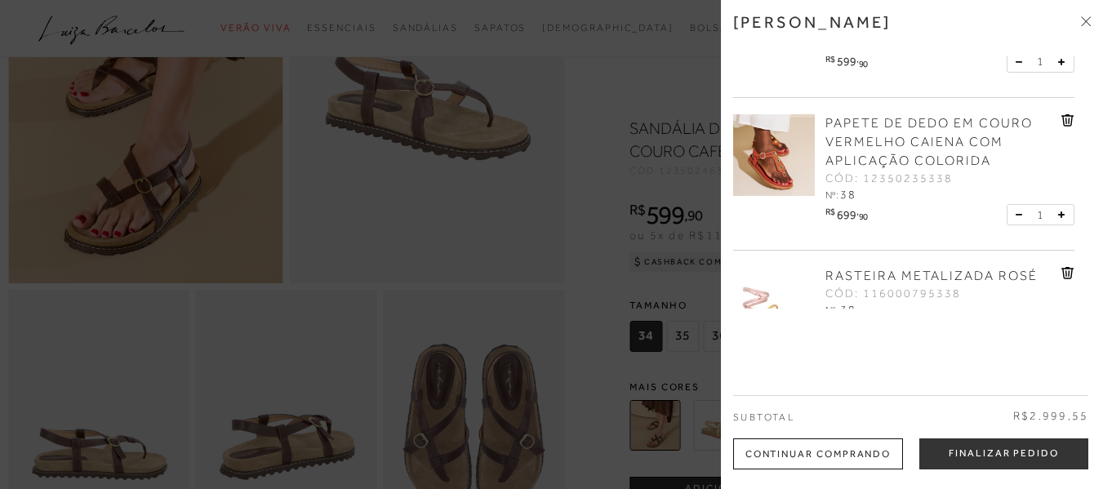
click at [1061, 127] on icon at bounding box center [1067, 120] width 13 height 12
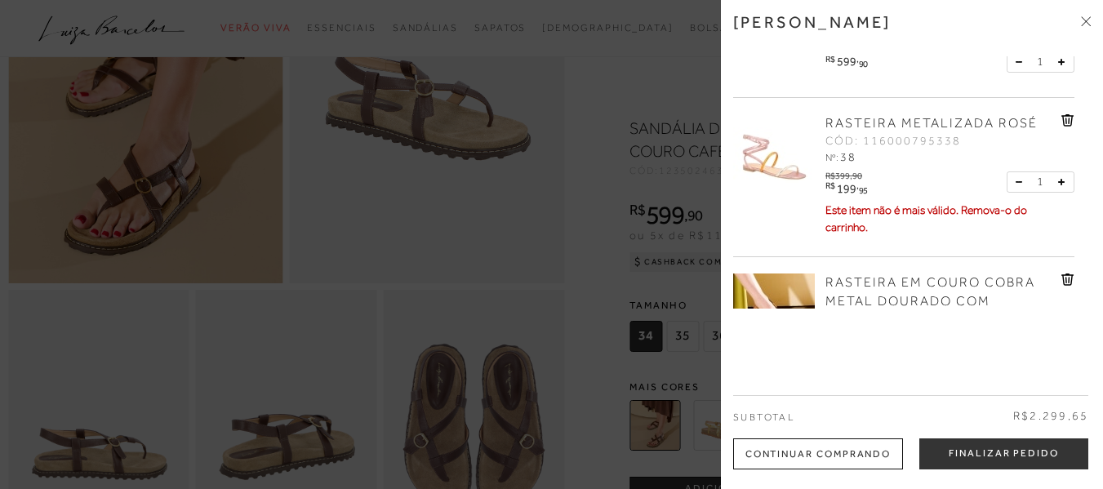
click at [1068, 127] on icon at bounding box center [1067, 120] width 13 height 12
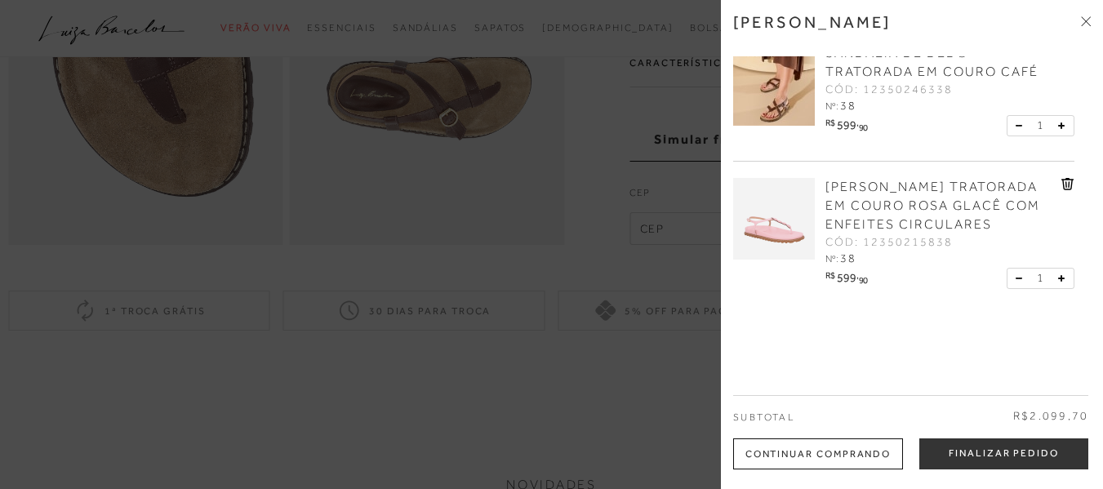
scroll to position [0, 0]
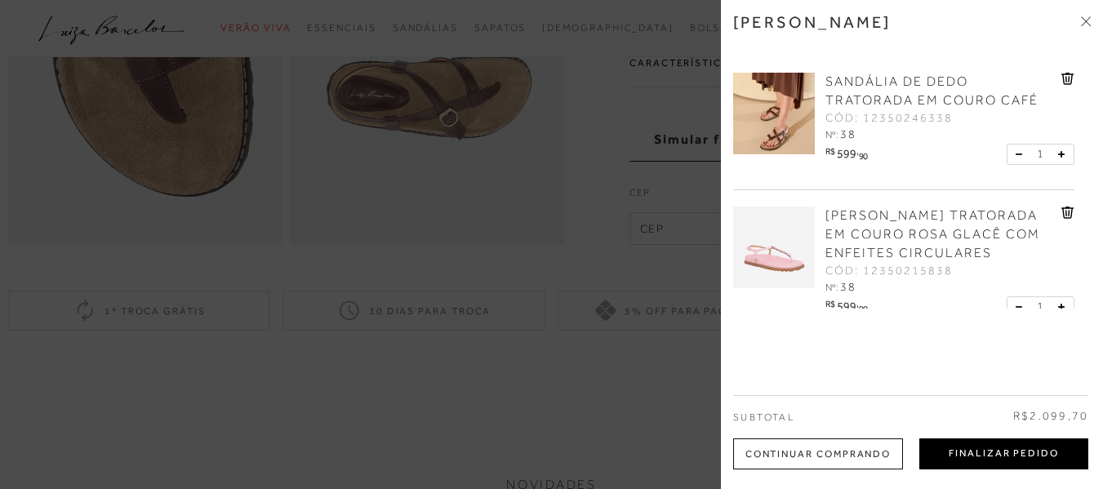
click at [972, 459] on button "Finalizar Pedido" at bounding box center [1003, 453] width 169 height 31
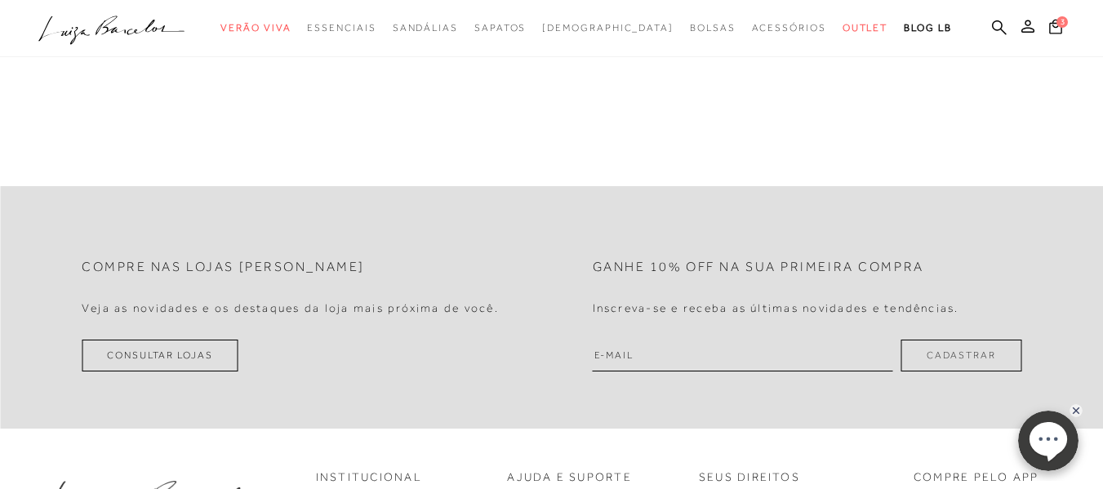
scroll to position [522, 0]
click at [208, 55] on div at bounding box center [551, 28] width 1103 height 57
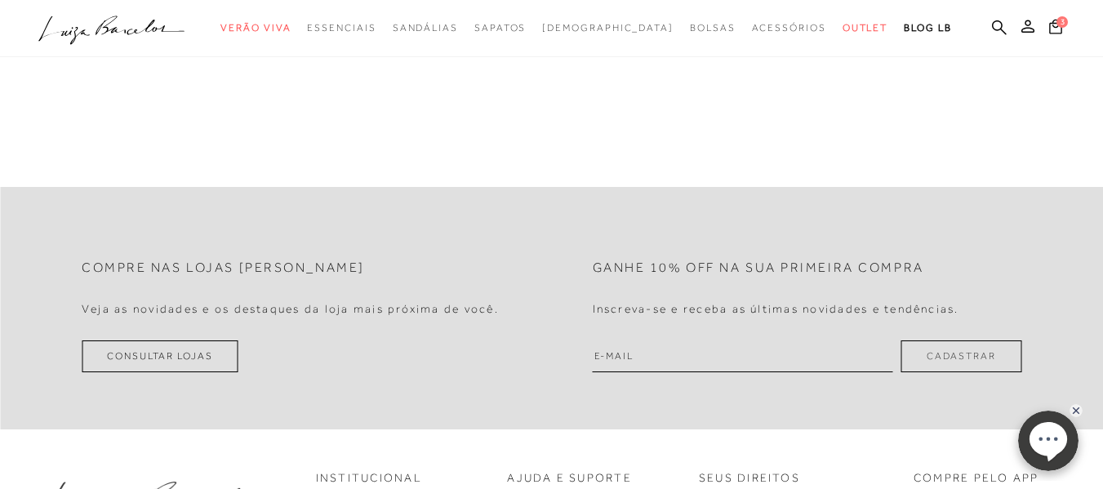
click at [208, 55] on div at bounding box center [551, 28] width 1103 height 57
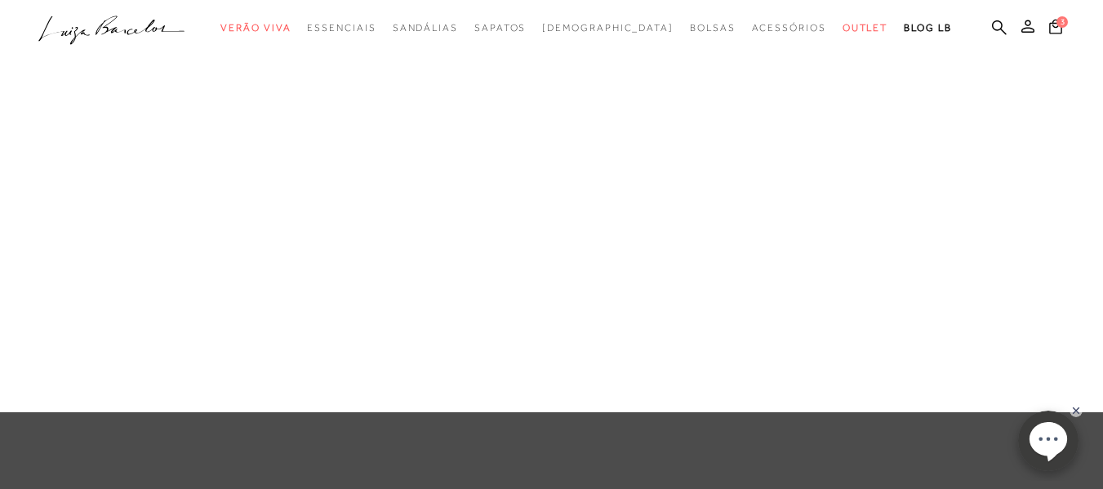
scroll to position [0, 0]
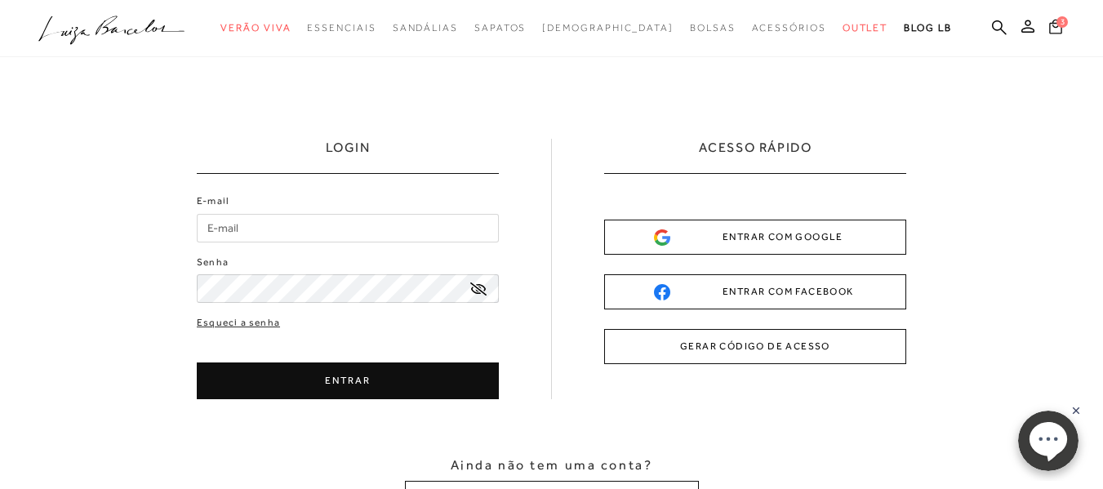
click at [1044, 29] on button "3" at bounding box center [1055, 29] width 23 height 22
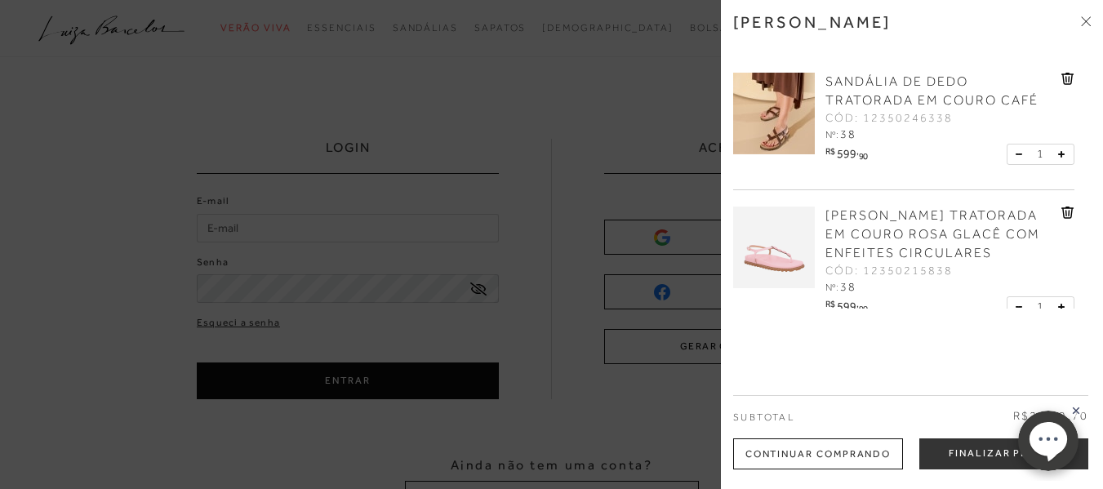
click at [905, 91] on link "SANDÁLIA DE DEDO TRATORADA EM COURO CAFÉ" at bounding box center [941, 92] width 232 height 38
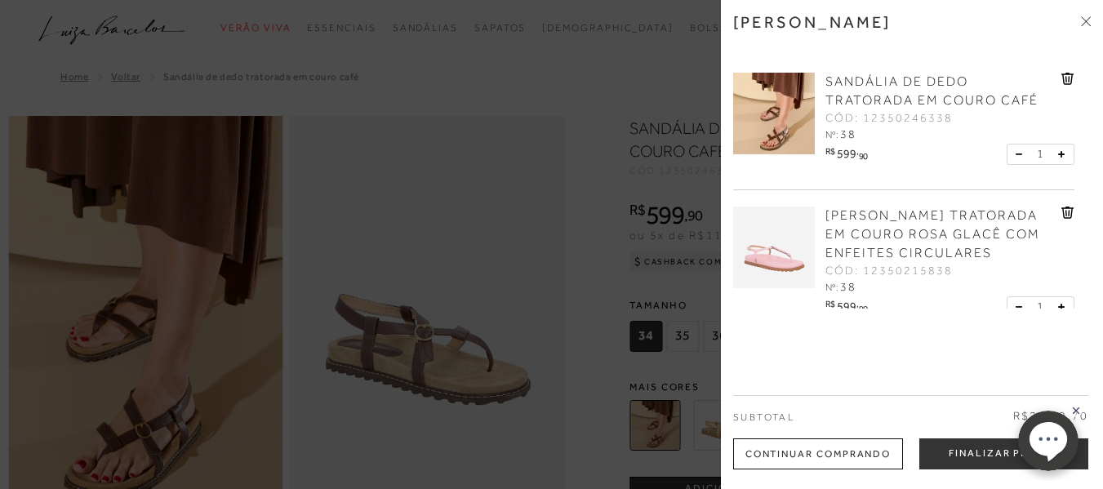
click at [1091, 304] on div "[PERSON_NAME] [PERSON_NAME] TRATORADA EM COURO CAFÉ CÓD: 12350246338 Nº: 38 R$ …" at bounding box center [912, 244] width 382 height 489
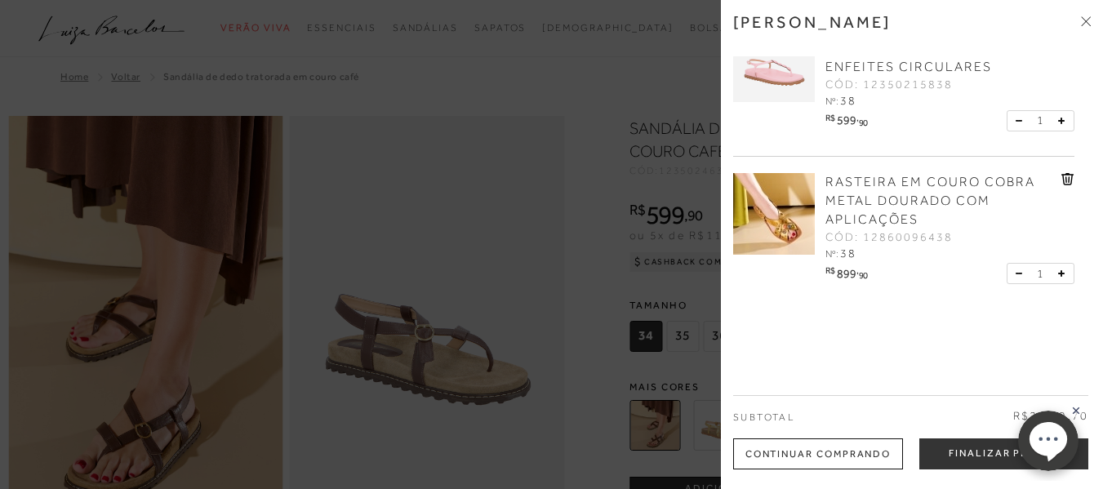
click at [909, 269] on div "R$ 899 , 90 1" at bounding box center [947, 274] width 253 height 22
click at [912, 272] on div "R$ 899 , 90 1" at bounding box center [947, 274] width 253 height 22
click at [933, 178] on span "RASTEIRA EM COURO COBRA METAL DOURADO COM APLICAÇÕES" at bounding box center [930, 201] width 210 height 52
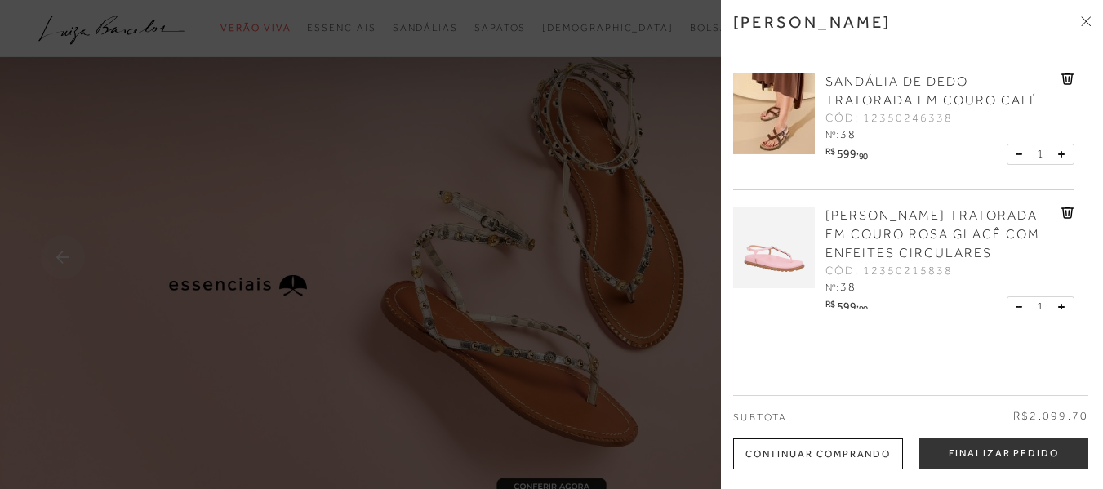
click at [594, 330] on div at bounding box center [551, 244] width 1103 height 489
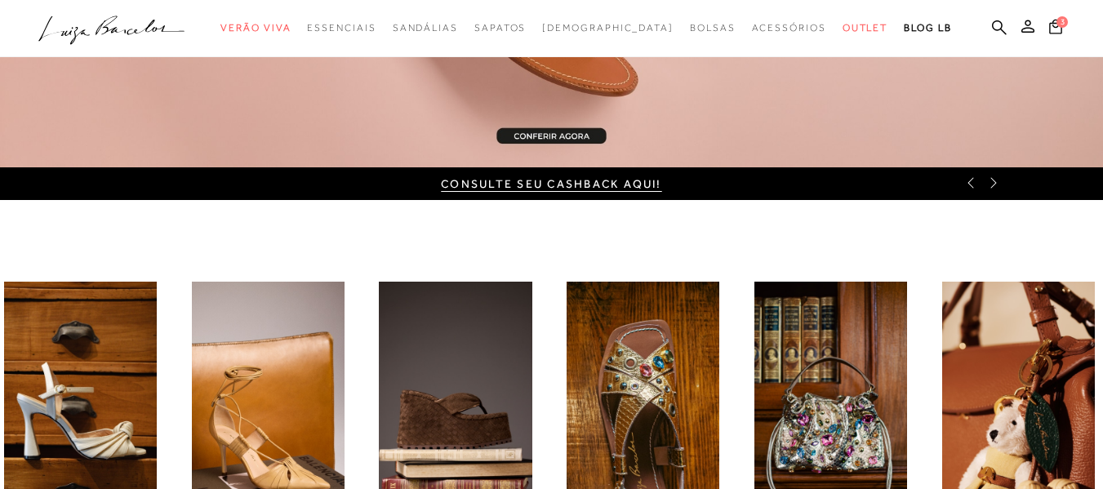
scroll to position [490, 0]
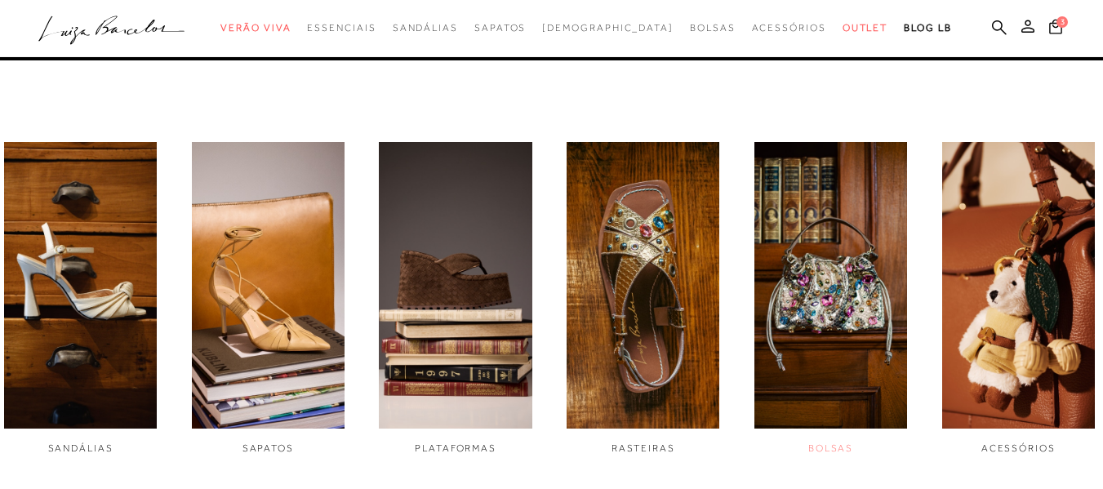
click at [834, 306] on img "5 / 6" at bounding box center [830, 285] width 153 height 286
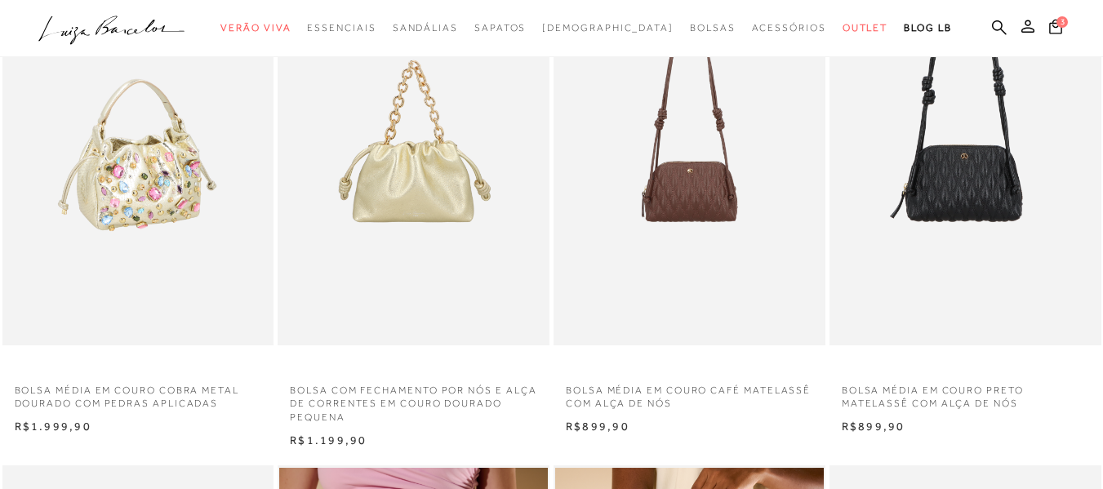
scroll to position [326, 0]
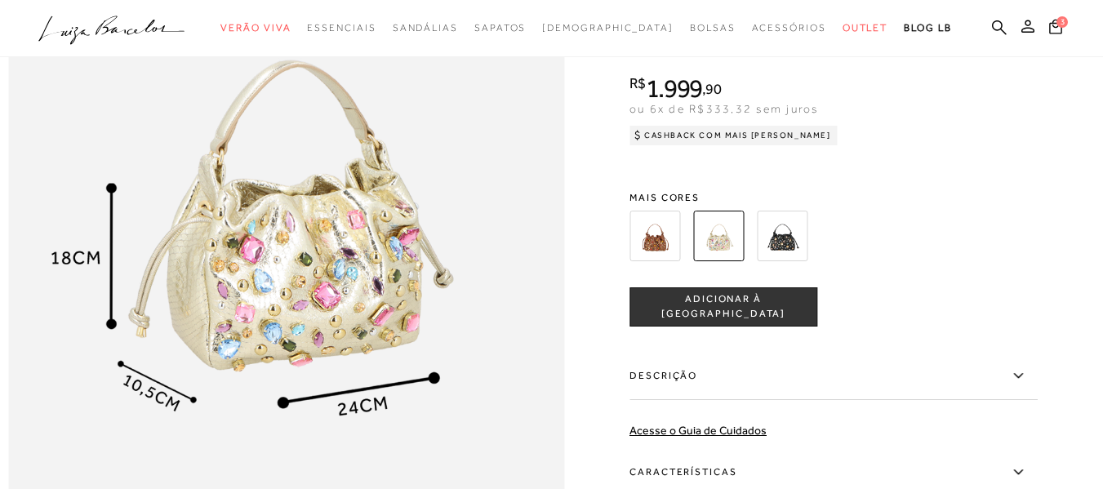
scroll to position [1142, 0]
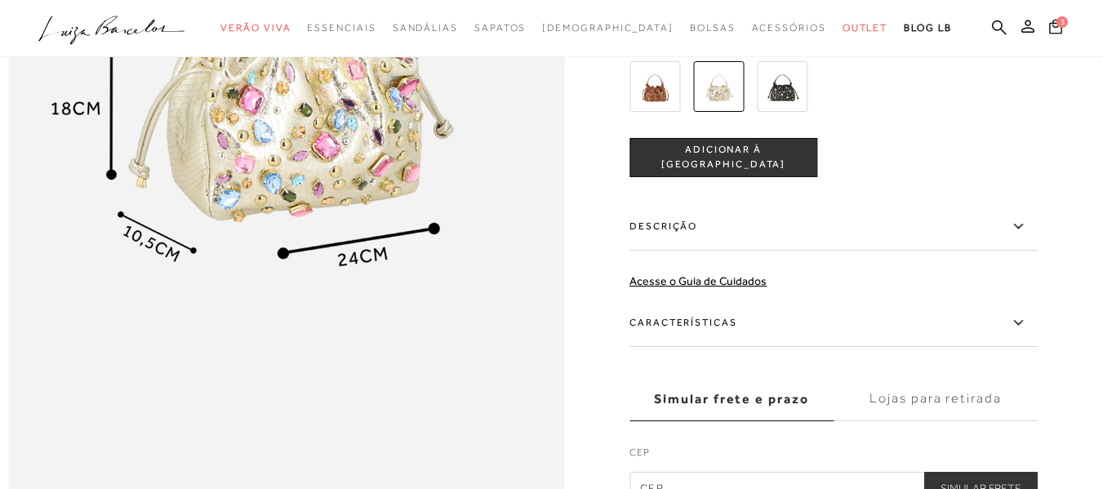
click at [671, 112] on img at bounding box center [654, 86] width 51 height 51
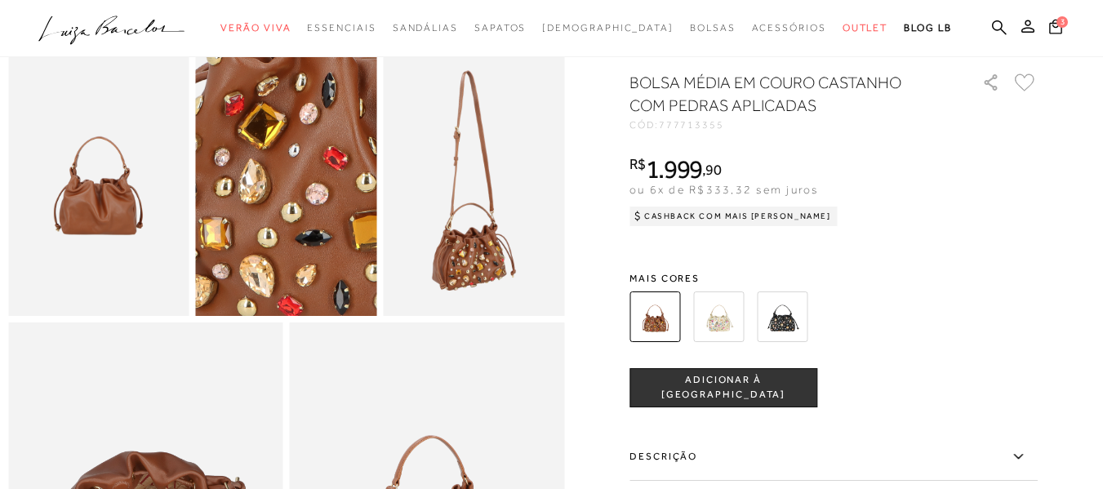
scroll to position [735, 0]
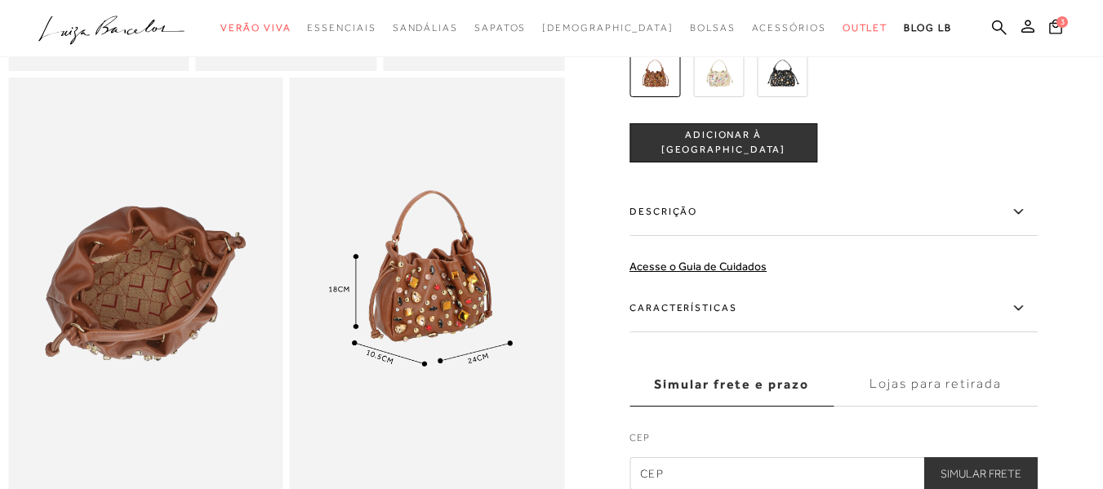
click at [775, 97] on img at bounding box center [782, 72] width 51 height 51
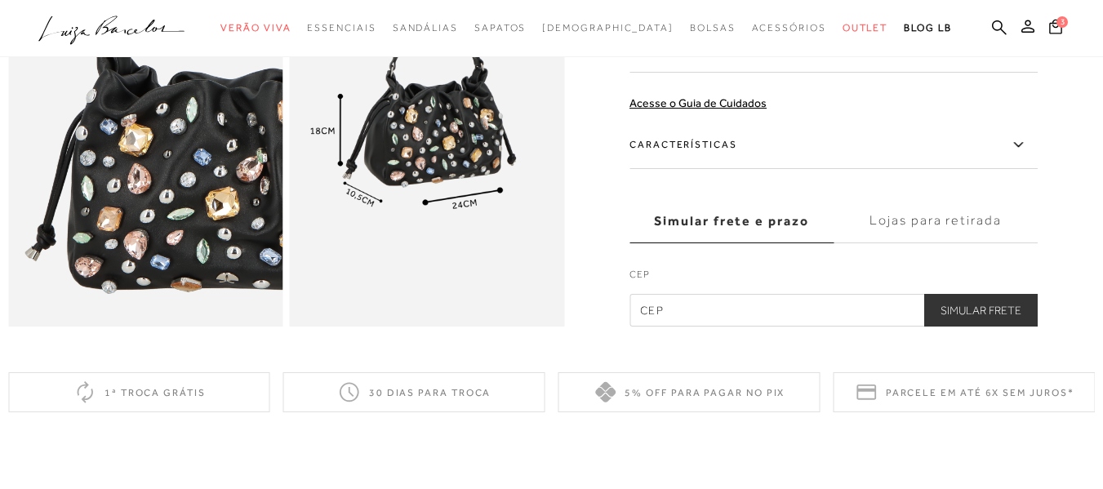
scroll to position [571, 0]
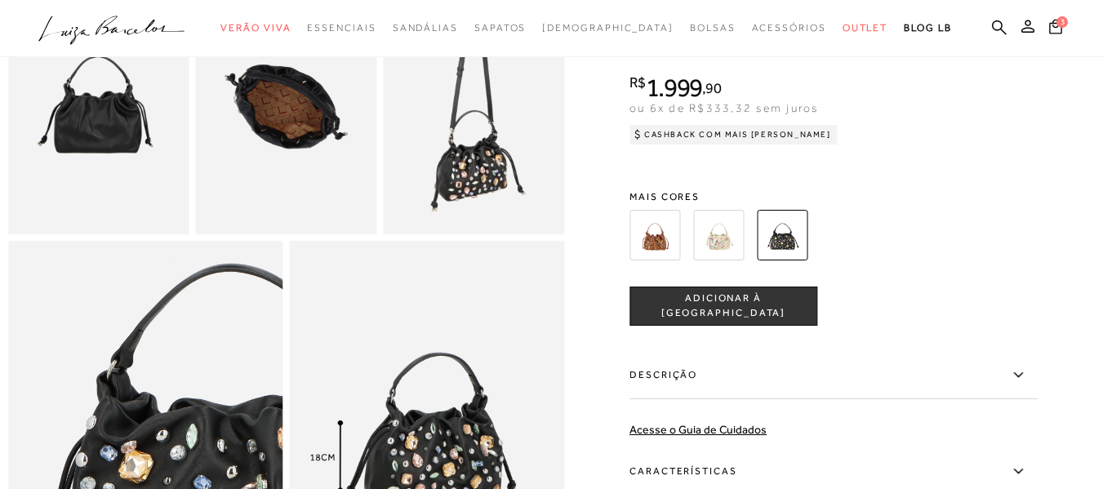
click at [740, 255] on img at bounding box center [718, 235] width 51 height 51
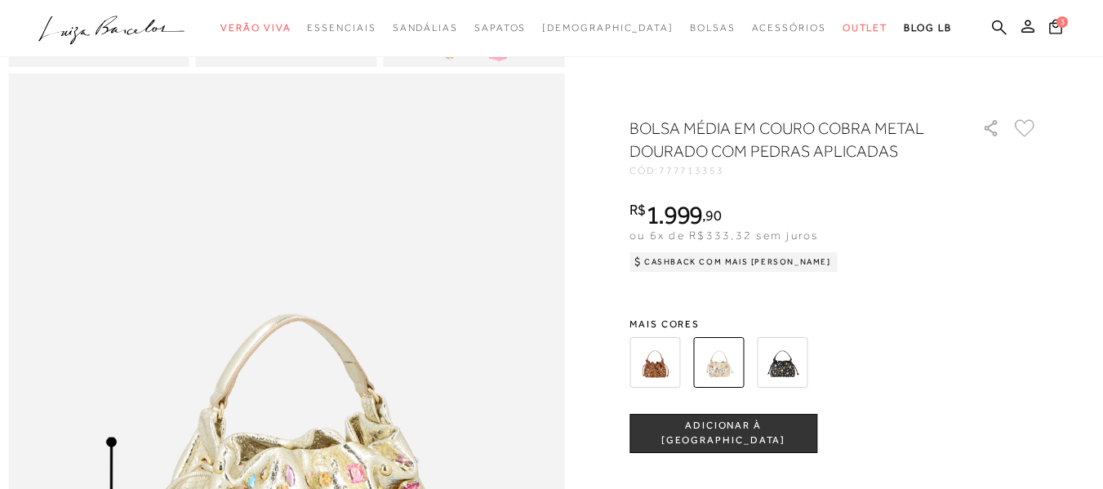
scroll to position [979, 0]
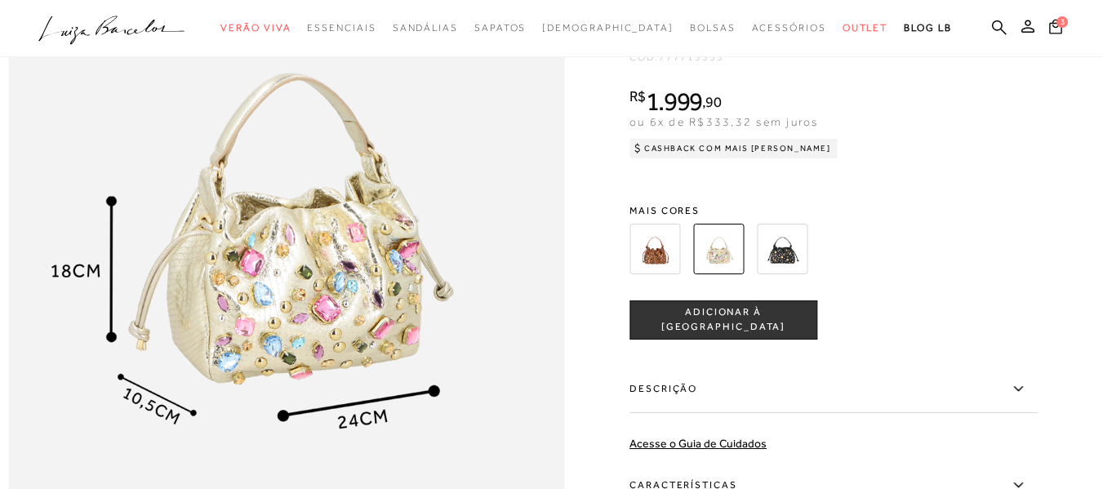
click at [784, 340] on button "ADICIONAR À [GEOGRAPHIC_DATA]" at bounding box center [723, 319] width 188 height 39
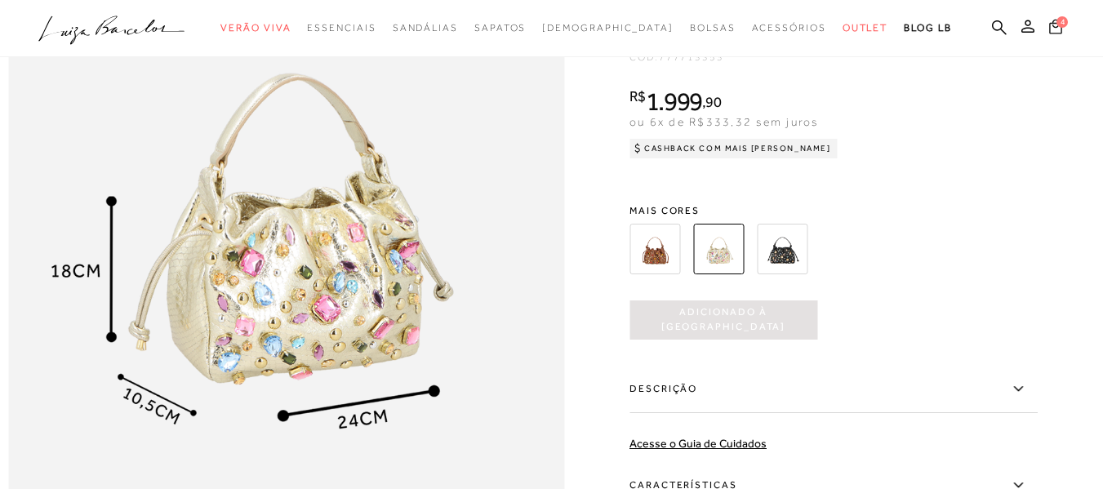
click at [1049, 28] on icon at bounding box center [1055, 27] width 13 height 16
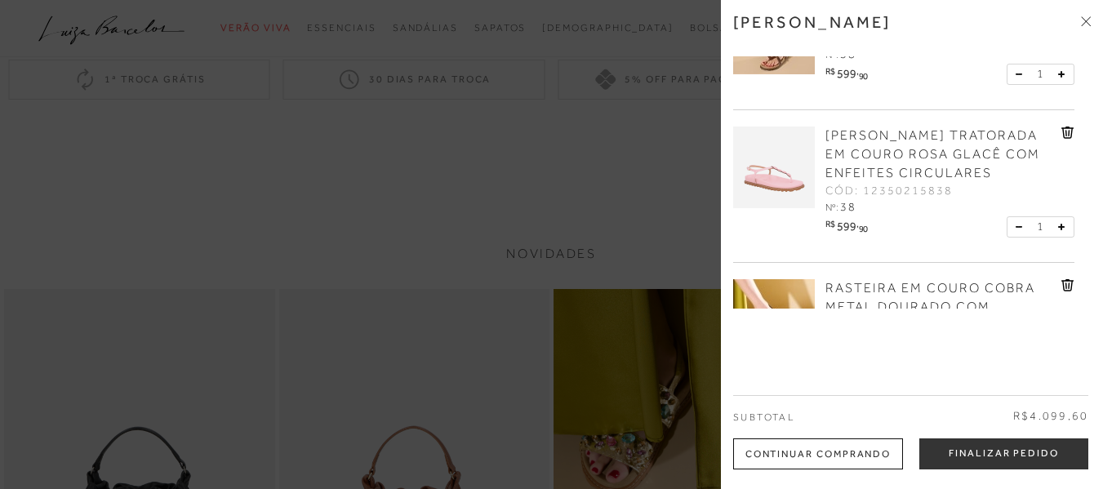
scroll to position [245, 0]
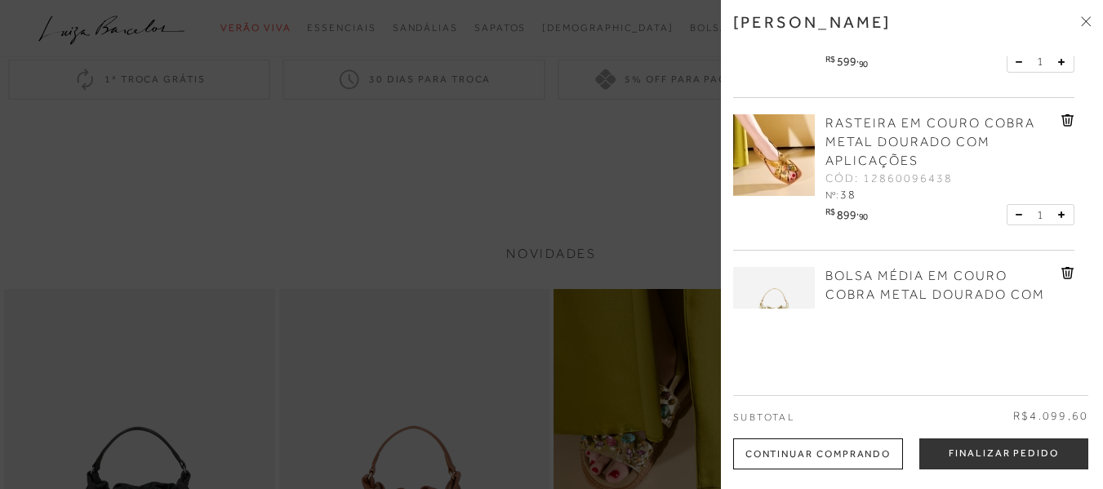
click at [1061, 279] on icon at bounding box center [1067, 273] width 13 height 12
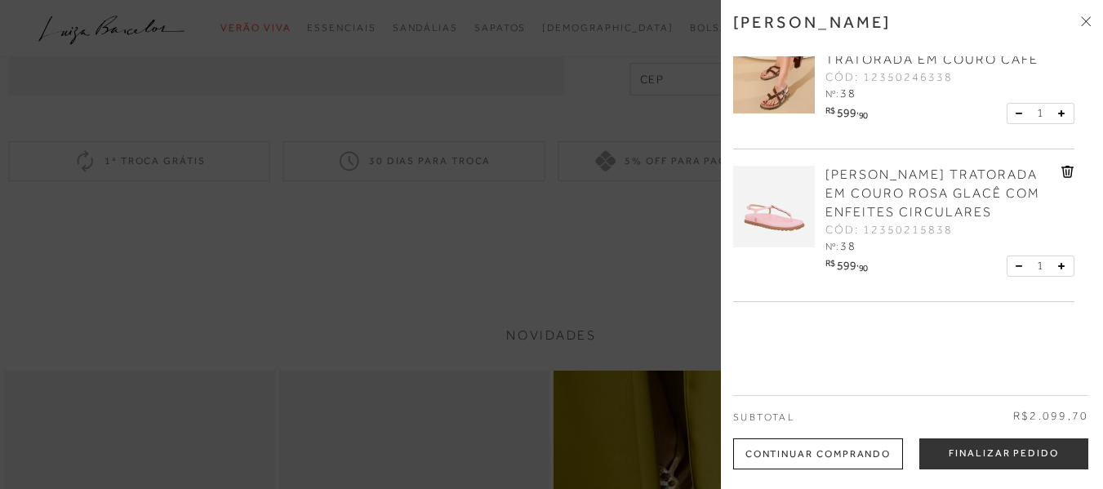
scroll to position [82, 0]
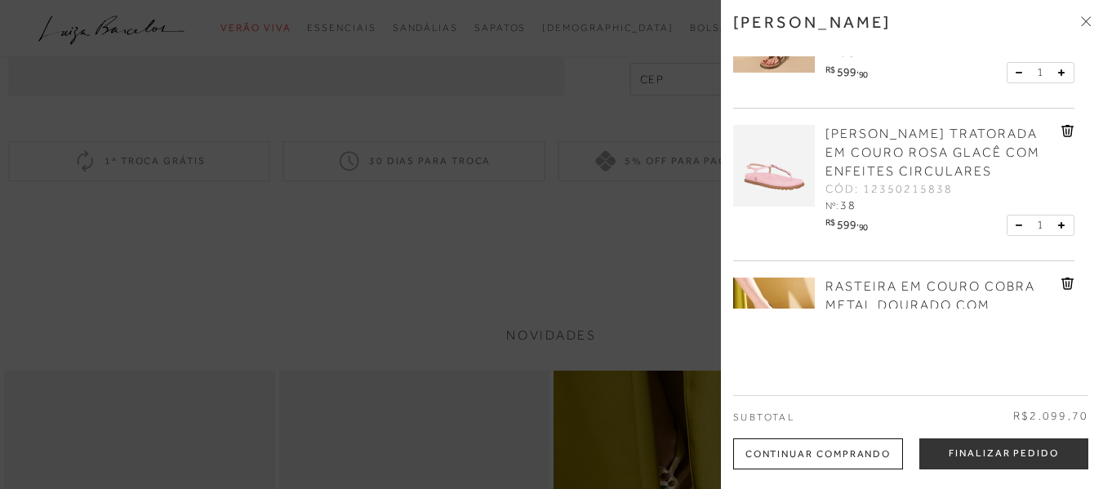
click at [1085, 24] on icon at bounding box center [1086, 21] width 10 height 10
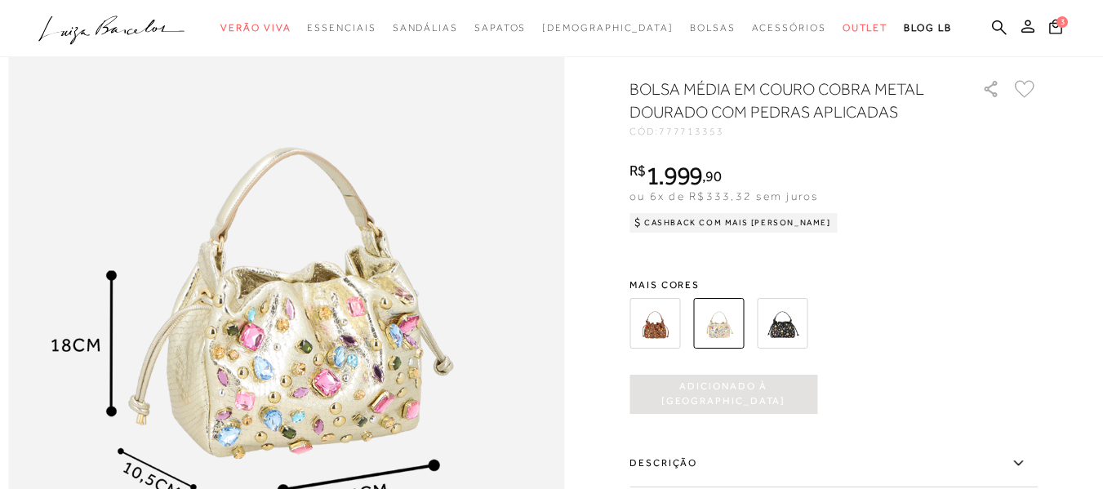
scroll to position [898, 0]
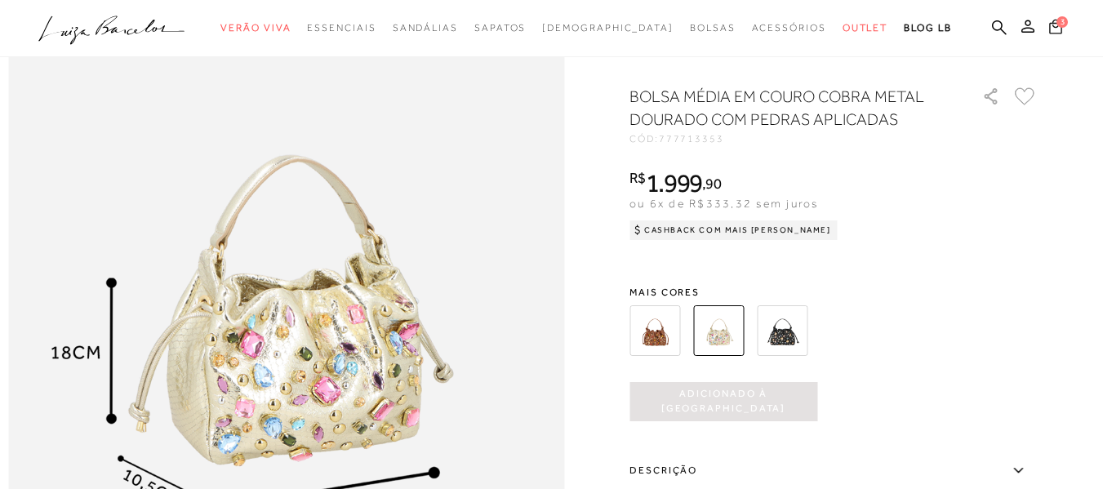
click at [1056, 25] on span "3" at bounding box center [1061, 21] width 11 height 11
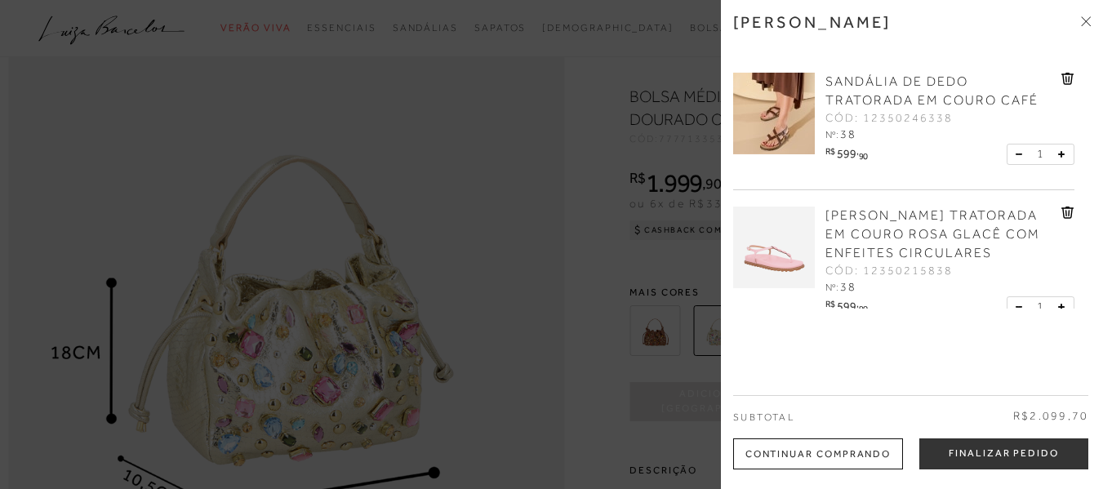
click at [1061, 78] on icon at bounding box center [1067, 79] width 13 height 12
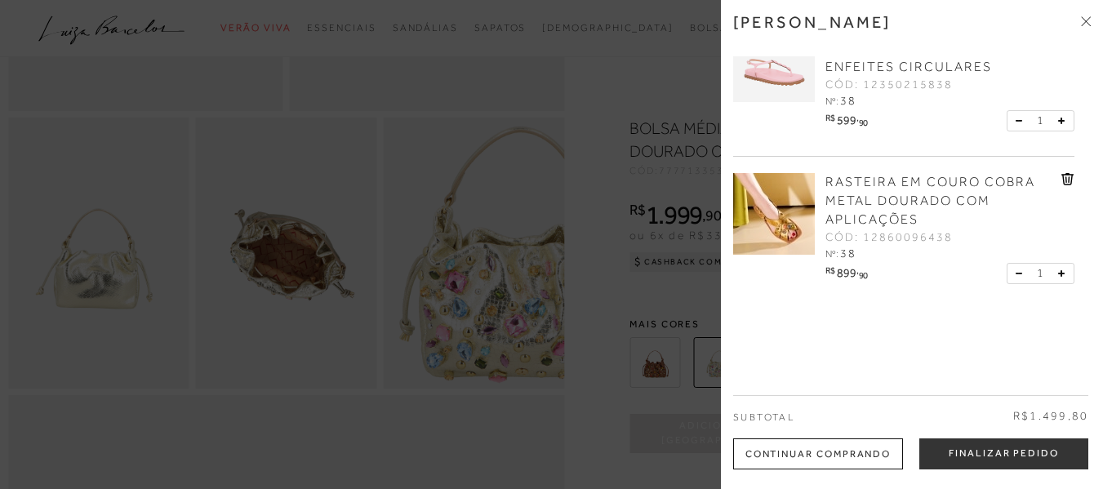
scroll to position [245, 0]
